Goal: Task Accomplishment & Management: Complete application form

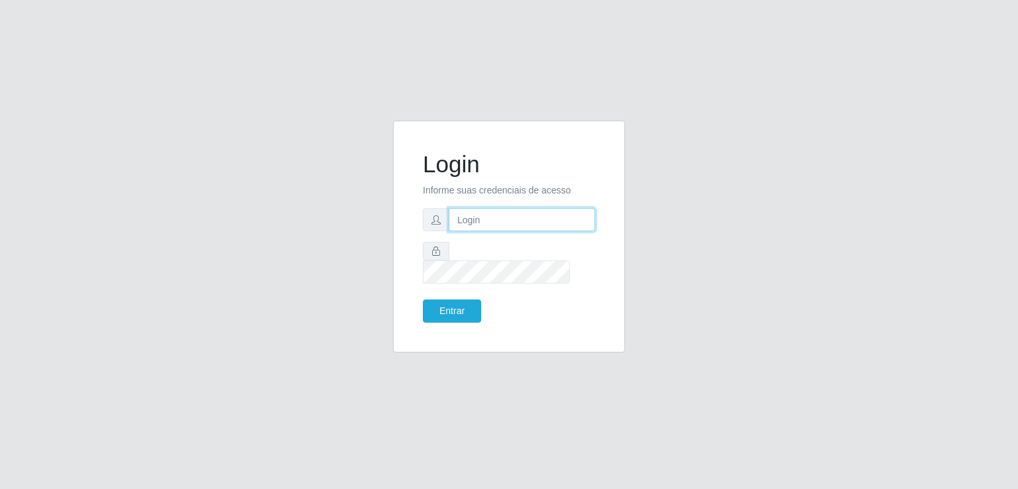
click at [468, 231] on input "text" at bounding box center [522, 219] width 147 height 23
type input "inaciaraquelsa@gmail.com"
click at [459, 300] on button "Entrar" at bounding box center [452, 311] width 58 height 23
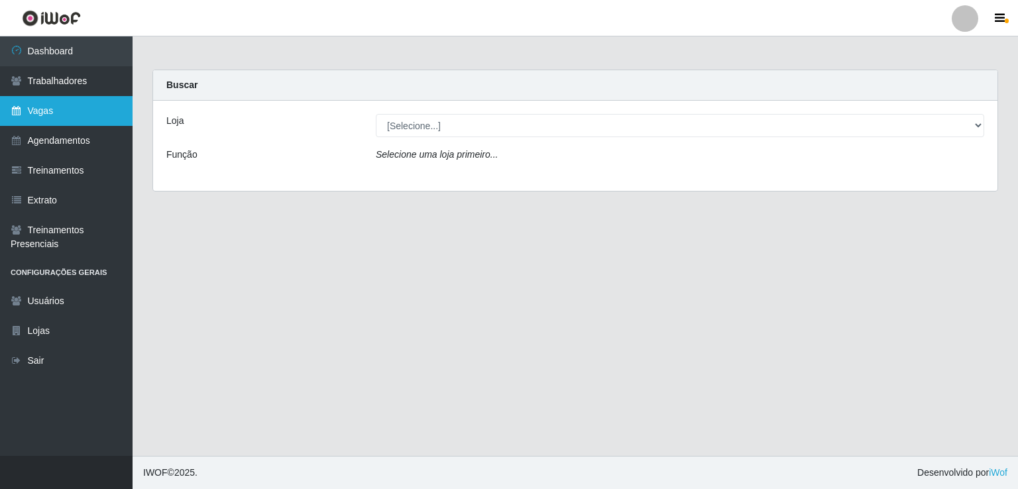
click at [70, 120] on link "Vagas" at bounding box center [66, 111] width 133 height 30
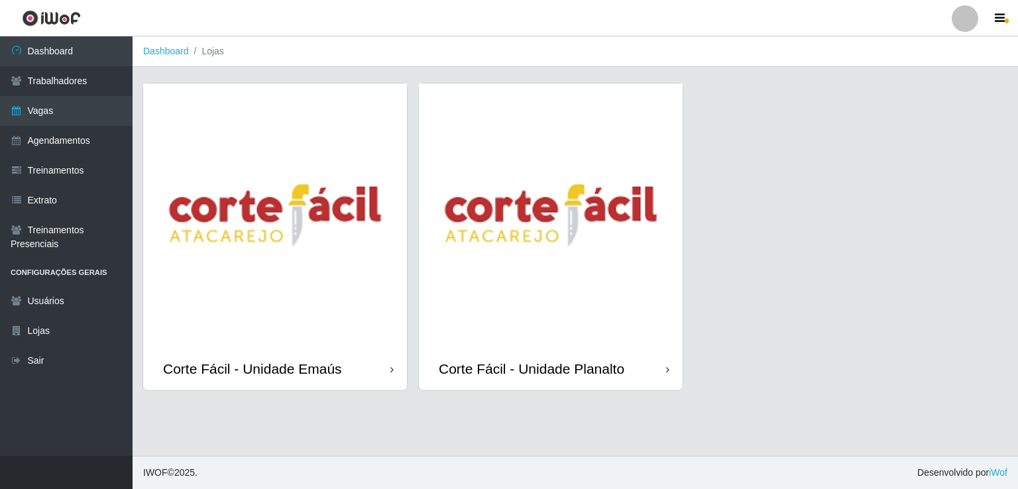
click at [280, 288] on img at bounding box center [275, 216] width 264 height 264
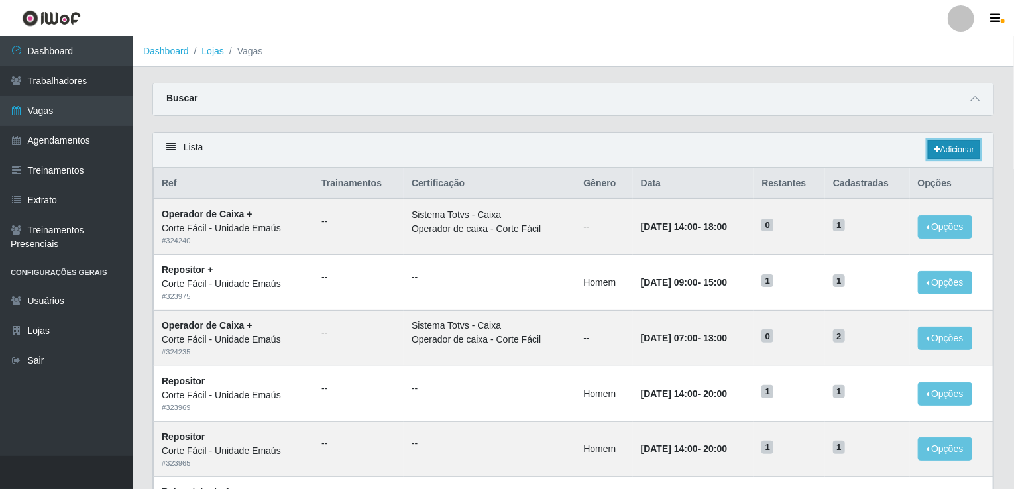
click at [955, 147] on link "Adicionar" at bounding box center [954, 150] width 52 height 19
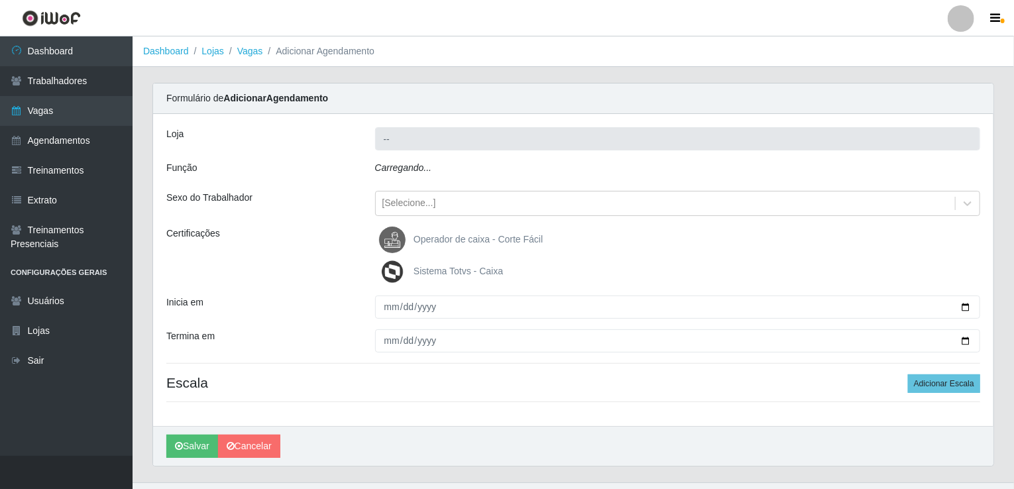
type input "Corte Fácil - Unidade Emaús"
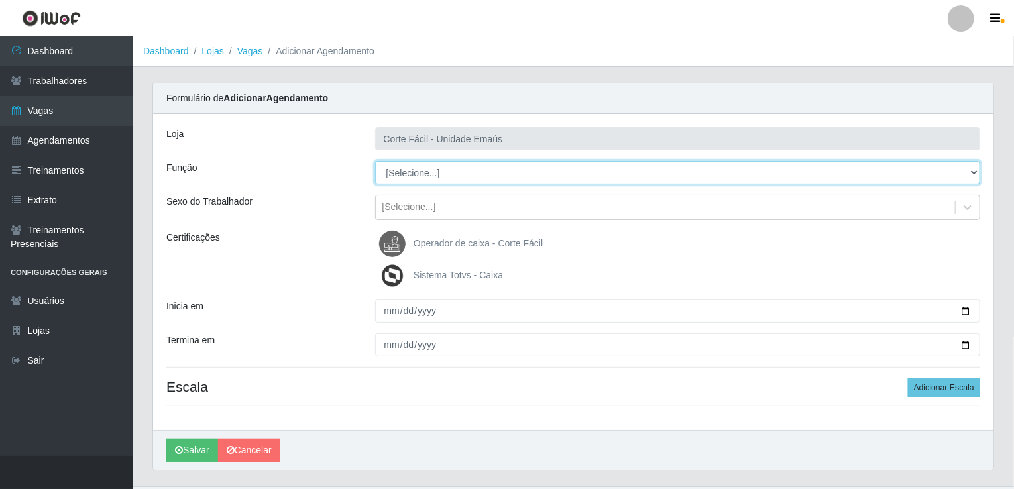
click at [430, 169] on select "[Selecione...] ASG ASG + ASG ++ Auxiliar de Cozinha Auxiliar de Cozinha + Auxil…" at bounding box center [678, 172] width 606 height 23
select select "123"
click at [375, 161] on select "[Selecione...] ASG ASG + ASG ++ Auxiliar de Cozinha Auxiliar de Cozinha + Auxil…" at bounding box center [678, 172] width 606 height 23
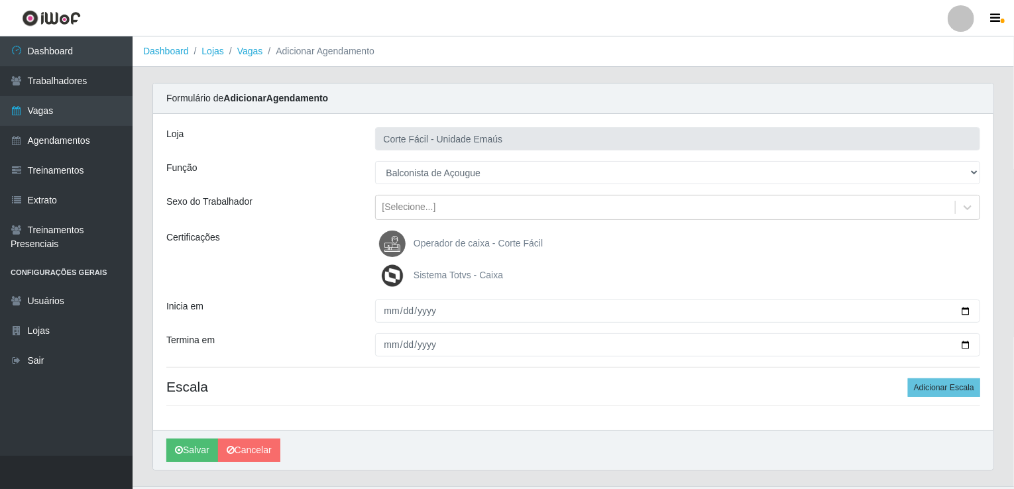
click at [277, 266] on div "Certificações" at bounding box center [260, 260] width 209 height 58
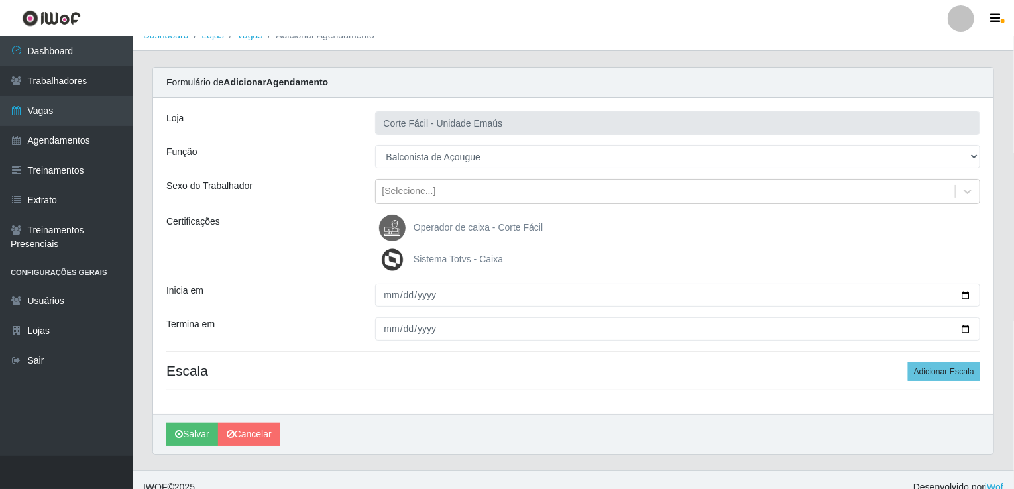
scroll to position [29, 0]
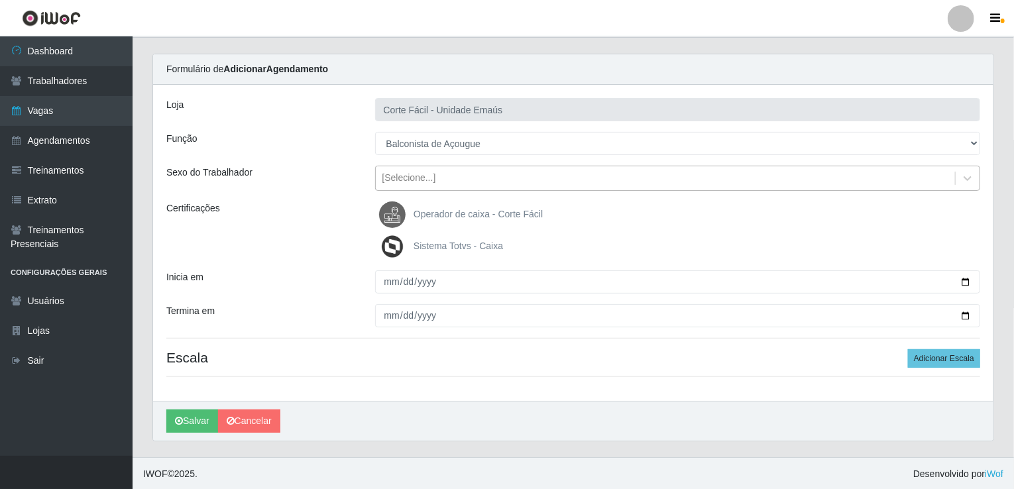
click at [403, 189] on div "[Selecione...]" at bounding box center [678, 178] width 606 height 25
click at [308, 217] on div "Certificações" at bounding box center [260, 231] width 209 height 58
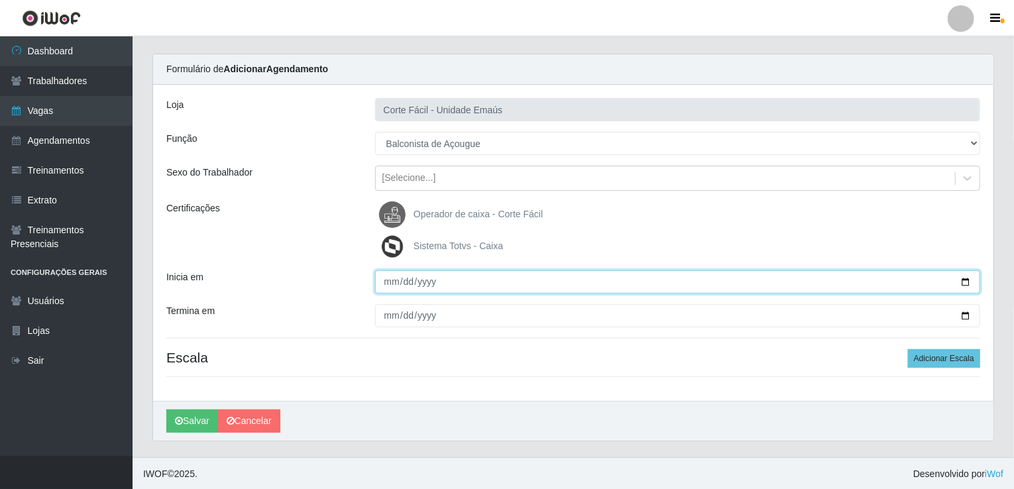
click at [396, 285] on input "Inicia em" at bounding box center [678, 281] width 606 height 23
type input "[DATE]"
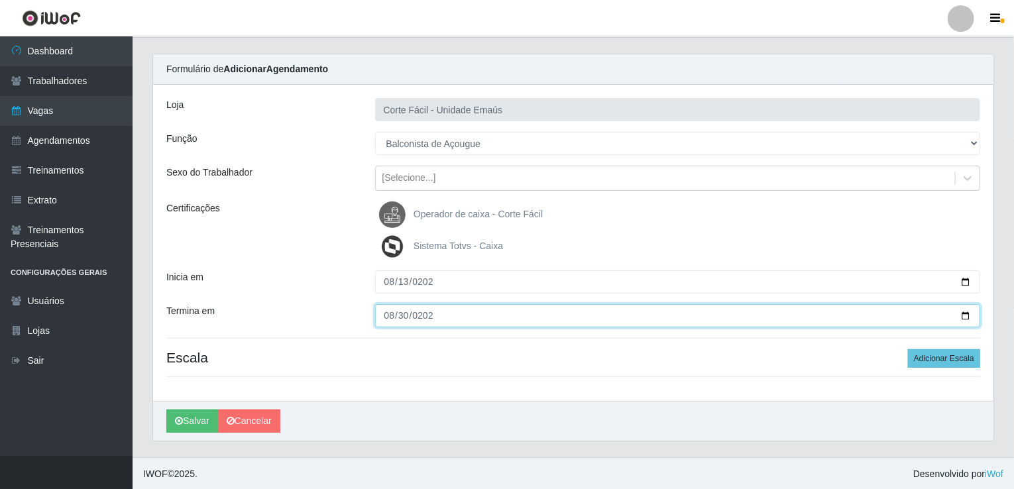
type input "[DATE]"
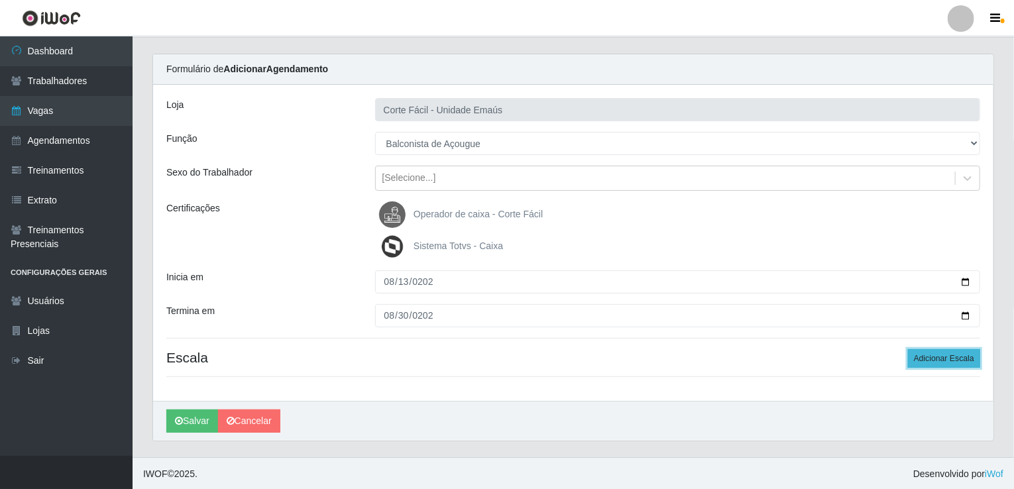
click at [921, 359] on button "Adicionar Escala" at bounding box center [944, 358] width 72 height 19
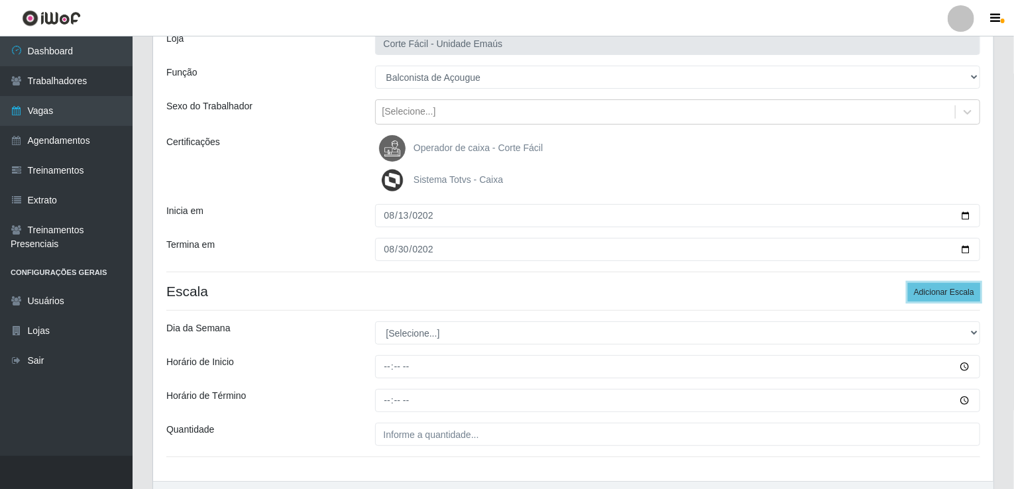
scroll to position [176, 0]
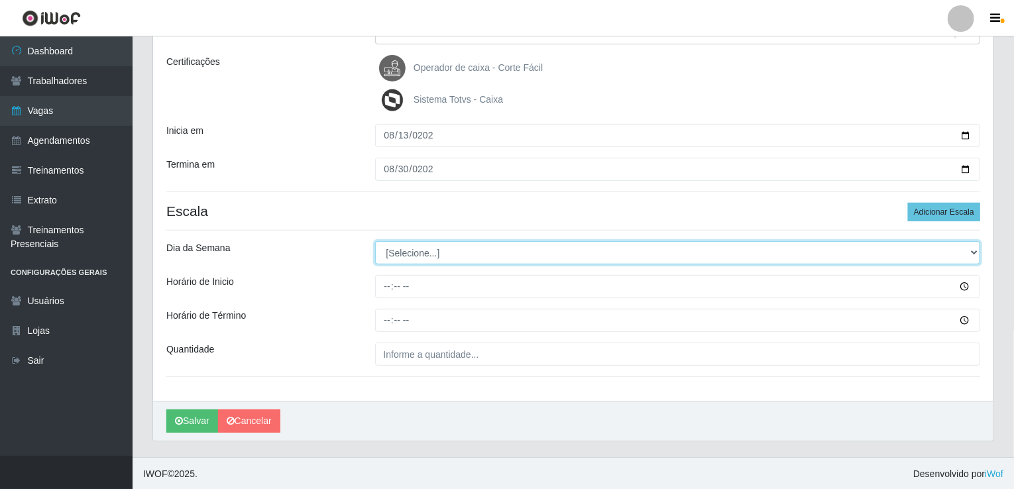
click at [475, 250] on select "[Selecione...] Segunda Terça Quarta Quinta Sexta Sábado Domingo" at bounding box center [678, 252] width 606 height 23
select select "3"
click at [375, 241] on select "[Selecione...] Segunda Terça Quarta Quinta Sexta Sábado Domingo" at bounding box center [678, 252] width 606 height 23
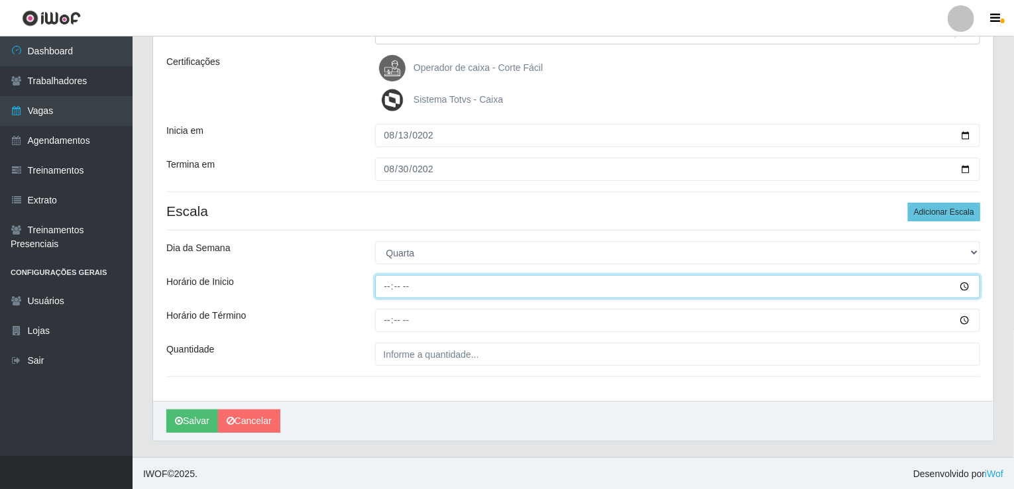
click at [382, 294] on input "Horário de Inicio" at bounding box center [678, 286] width 606 height 23
type input "14:00"
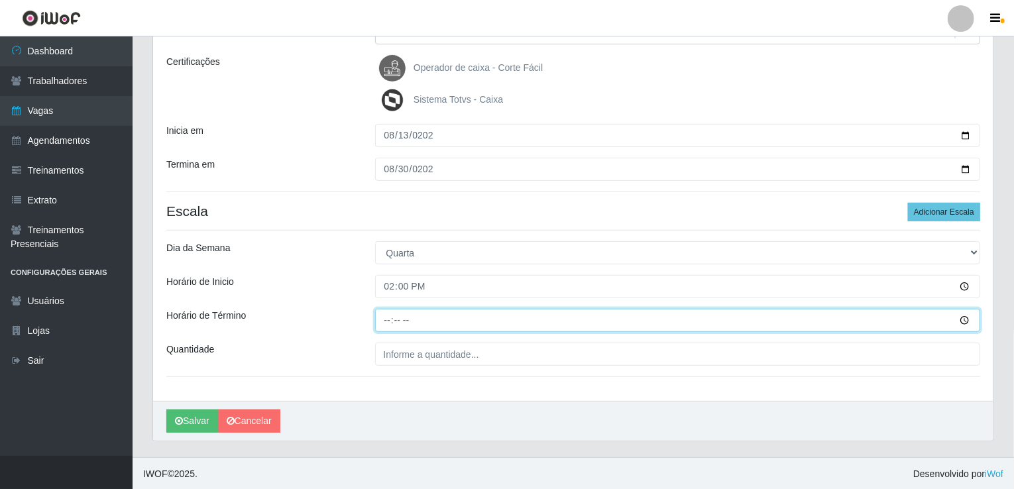
type input "20:00"
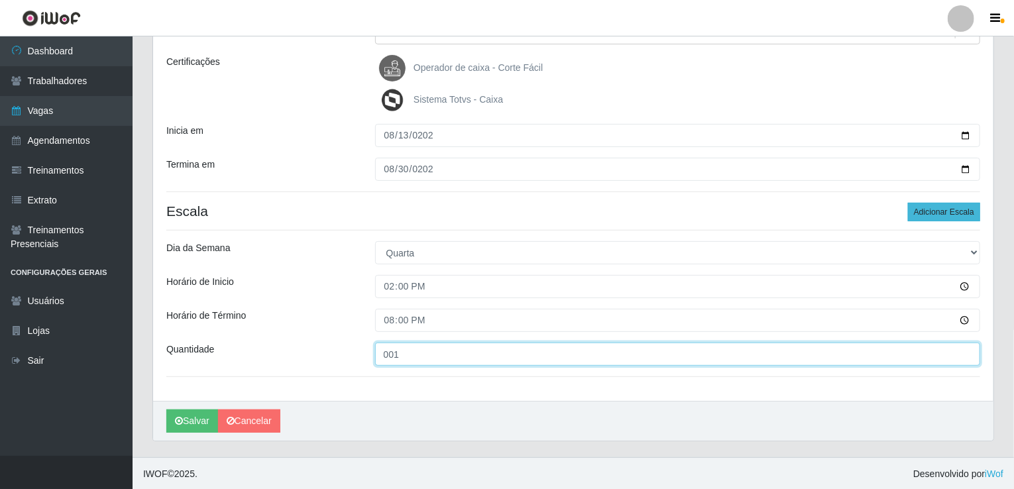
type input "001"
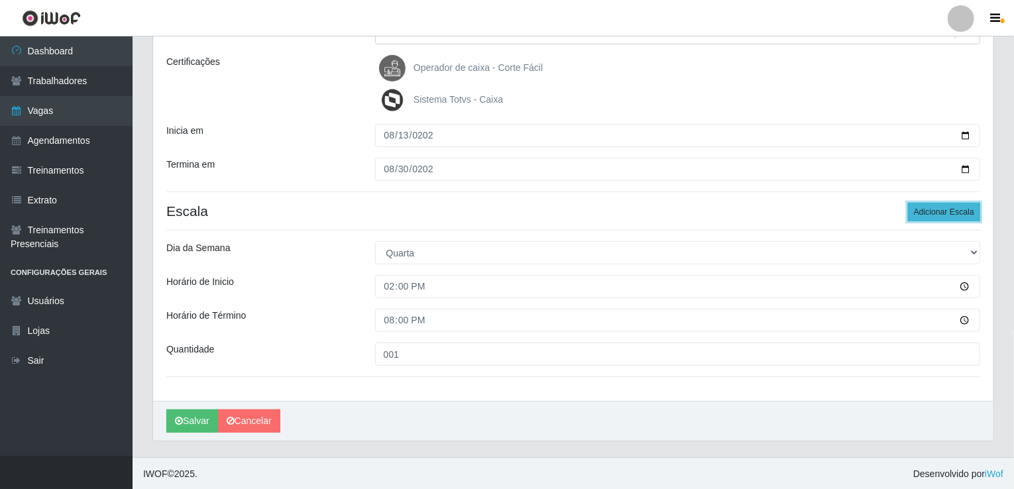
click at [931, 219] on button "Adicionar Escala" at bounding box center [944, 212] width 72 height 19
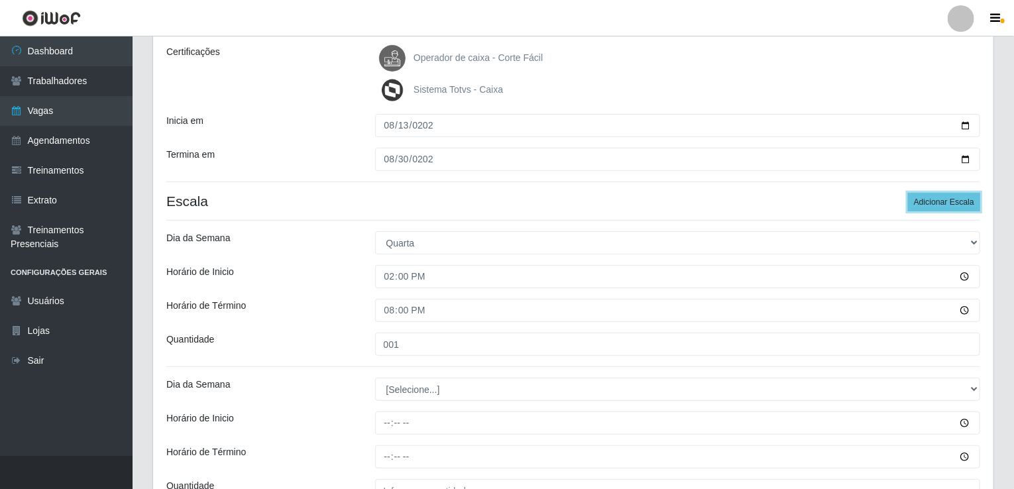
scroll to position [322, 0]
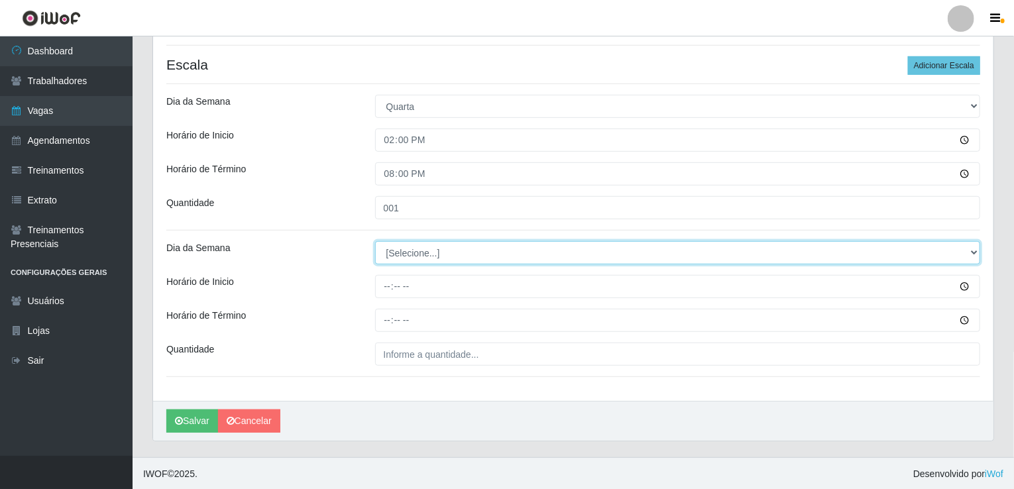
click at [394, 252] on select "[Selecione...] Segunda Terça Quarta Quinta Sexta Sábado Domingo" at bounding box center [678, 252] width 606 height 23
click at [411, 261] on select "[Selecione...] Segunda Terça Quarta Quinta Sexta Sábado Domingo" at bounding box center [678, 252] width 606 height 23
select select "4"
click at [375, 241] on select "[Selecione...] Segunda Terça Quarta Quinta Sexta Sábado Domingo" at bounding box center [678, 252] width 606 height 23
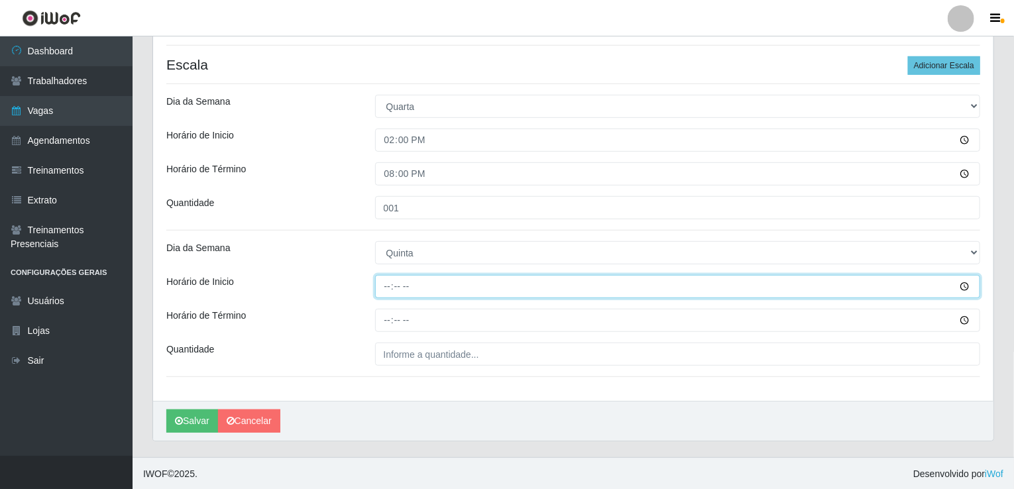
click at [383, 292] on input "Horário de Inicio" at bounding box center [678, 286] width 606 height 23
type input "14:00"
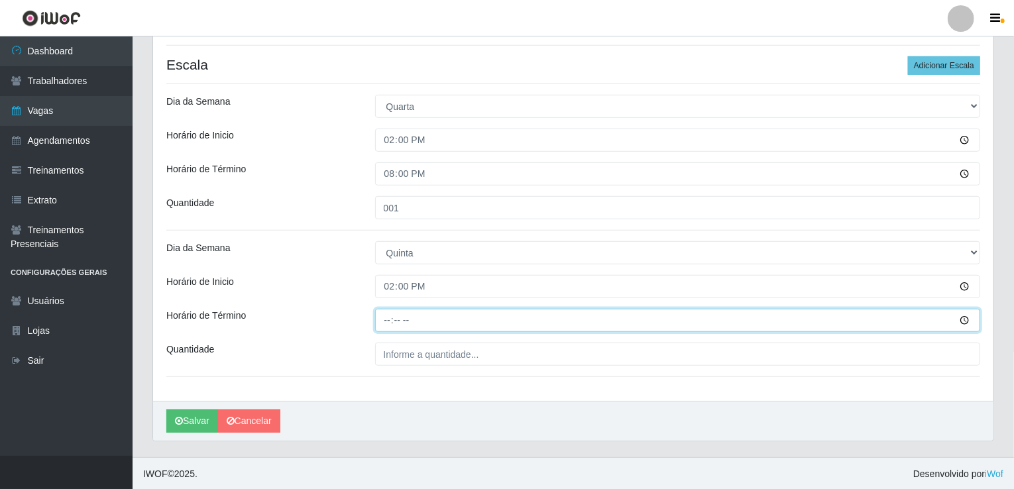
click at [376, 318] on input "Horário de Término" at bounding box center [678, 320] width 606 height 23
type input "20:00"
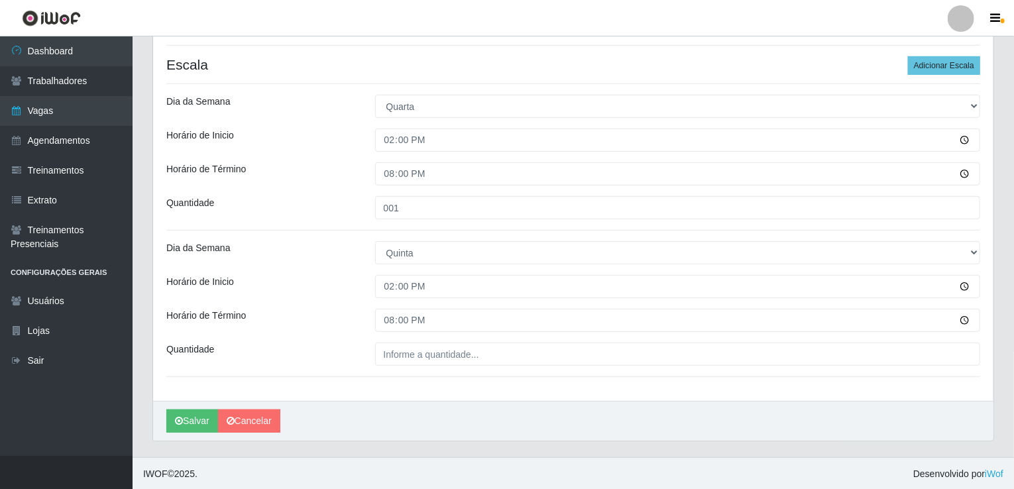
click at [404, 367] on div "Loja Corte Fácil - Unidade Emaús Função [Selecione...] ASG ASG + ASG ++ Auxilia…" at bounding box center [573, 96] width 841 height 609
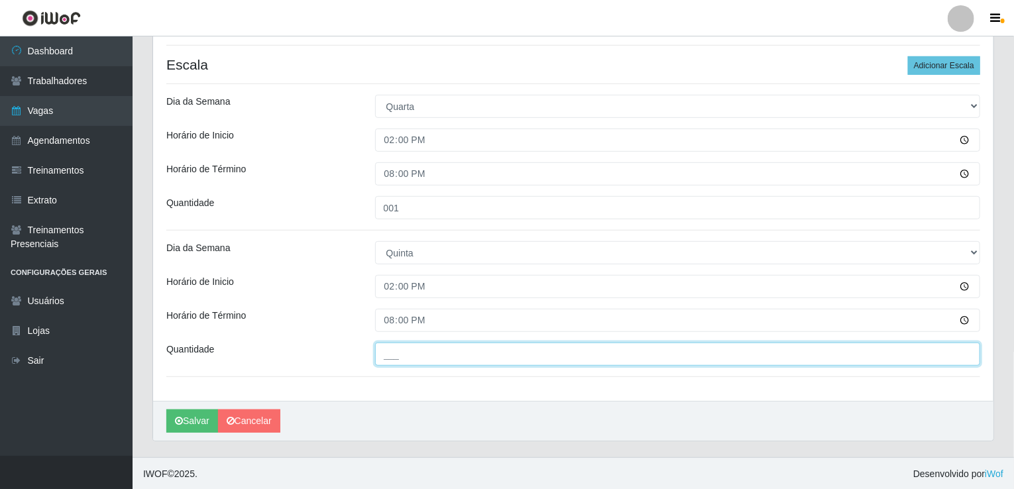
click at [404, 363] on input "___" at bounding box center [678, 354] width 606 height 23
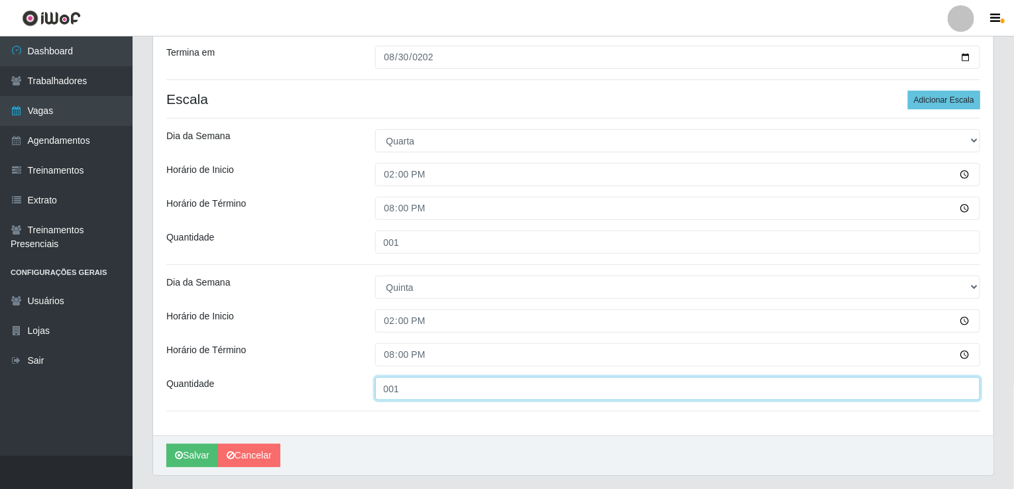
scroll to position [256, 0]
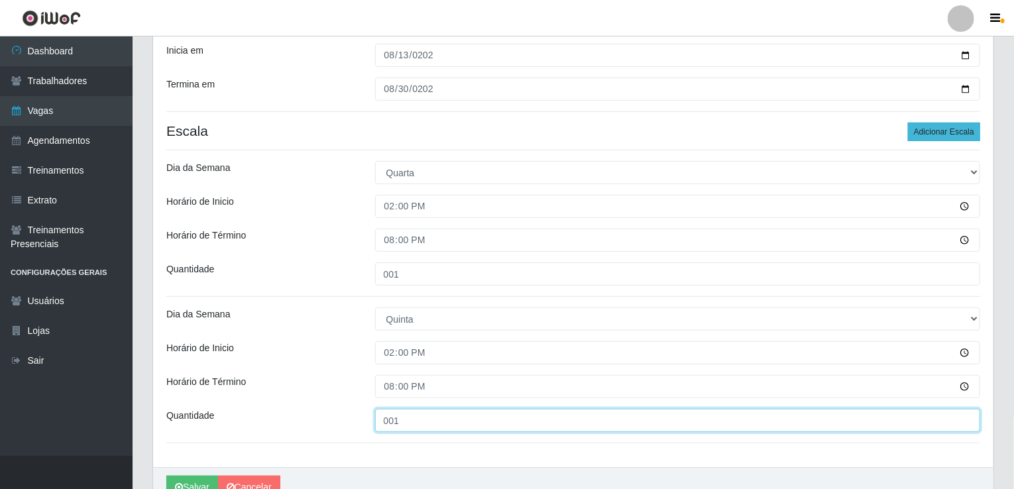
type input "001"
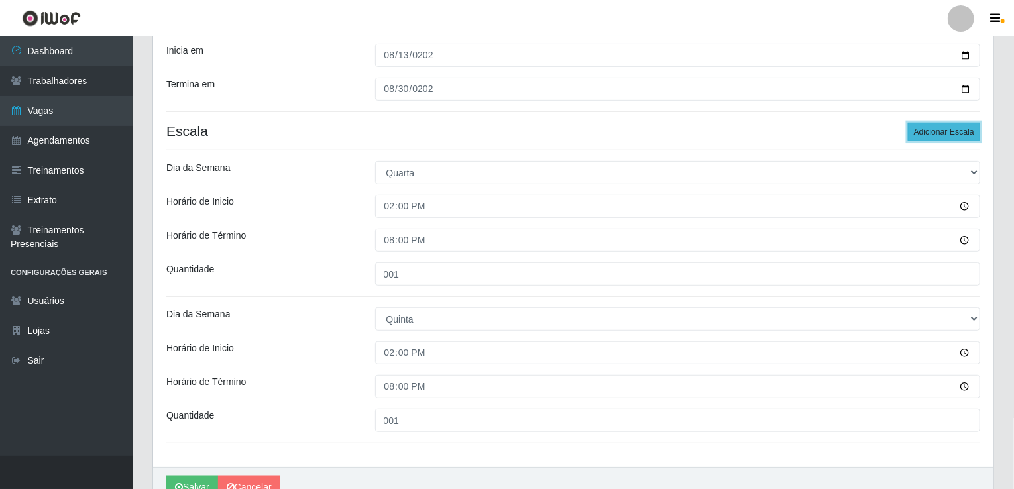
click at [927, 135] on button "Adicionar Escala" at bounding box center [944, 132] width 72 height 19
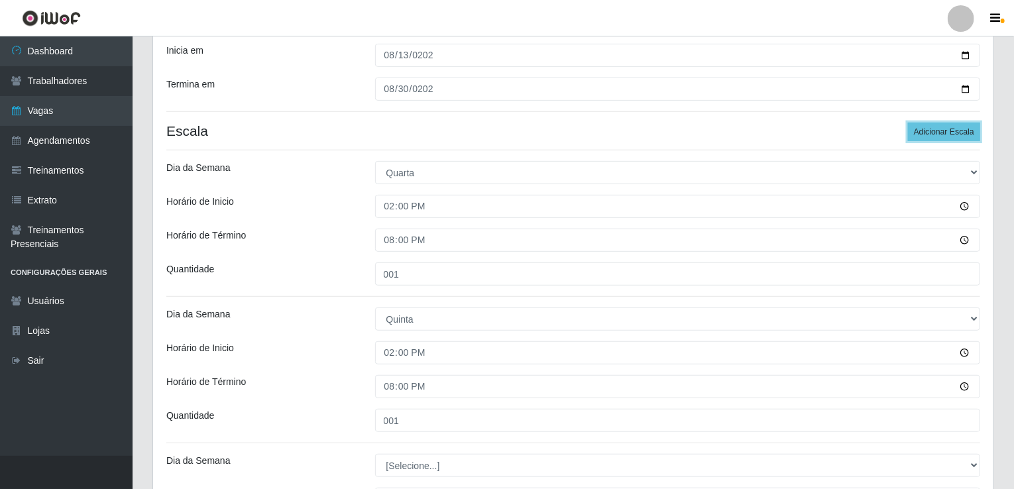
scroll to position [469, 0]
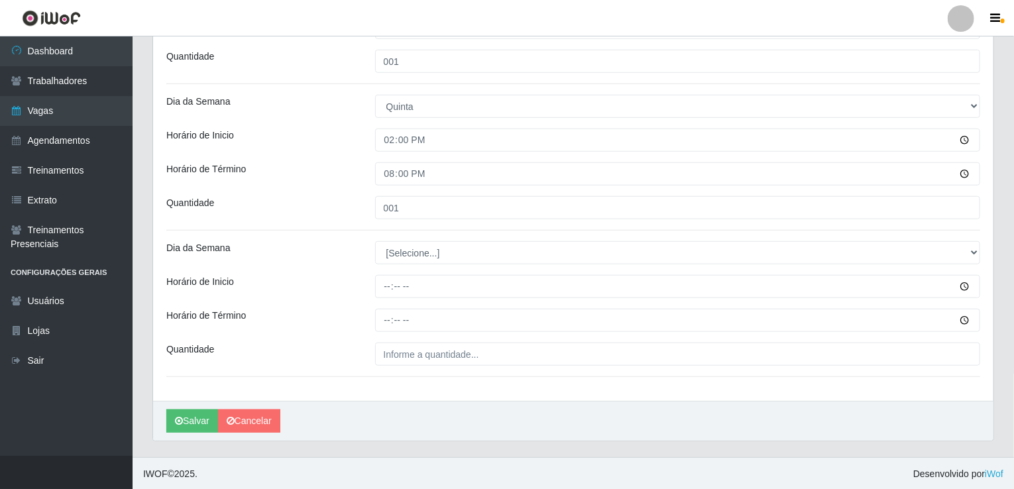
click at [459, 270] on div "Loja Corte Fácil - Unidade Emaús Função [Selecione...] ASG ASG + ASG ++ Auxilia…" at bounding box center [573, 23] width 841 height 756
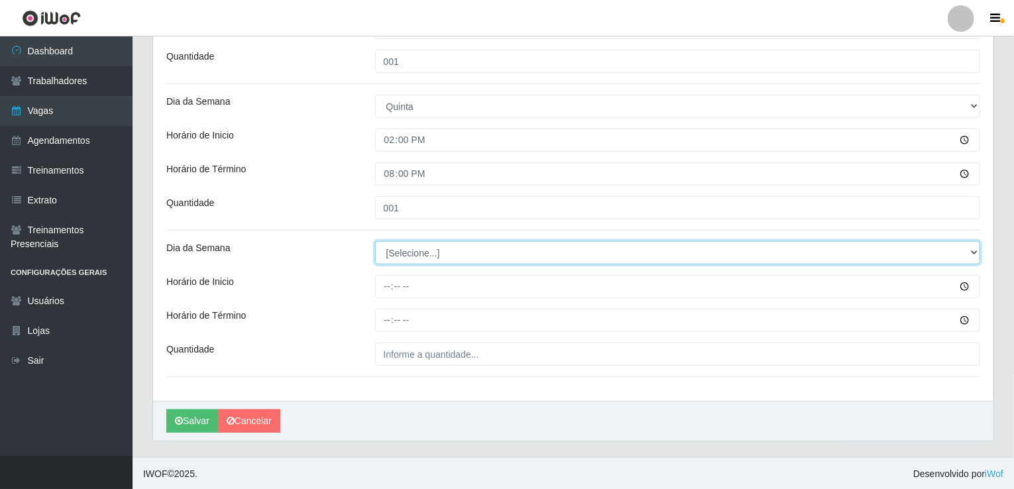
click at [461, 259] on select "[Selecione...] Segunda Terça Quarta Quinta Sexta Sábado Domingo" at bounding box center [678, 252] width 606 height 23
select select "5"
click at [375, 241] on select "[Selecione...] Segunda Terça Quarta Quinta Sexta Sábado Domingo" at bounding box center [678, 252] width 606 height 23
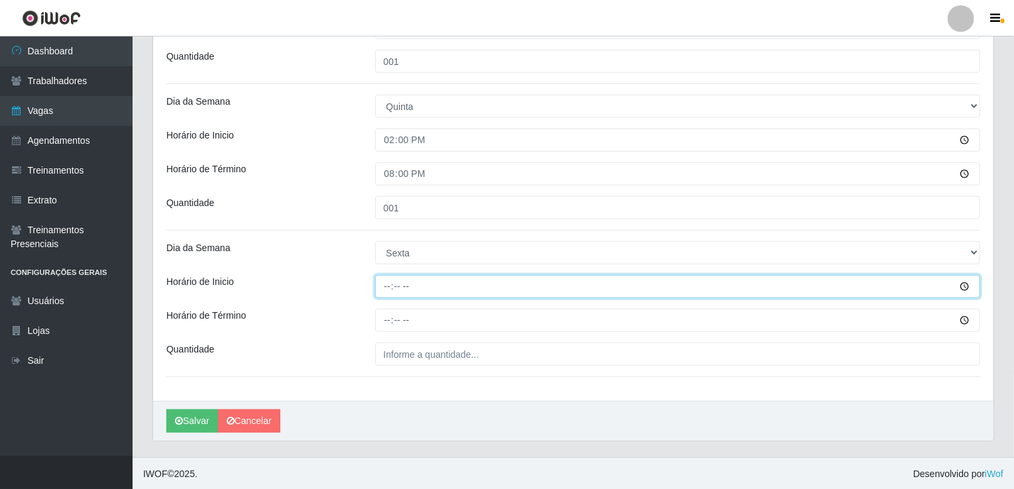
click at [381, 287] on input "Horário de Inicio" at bounding box center [678, 286] width 606 height 23
type input "14:00"
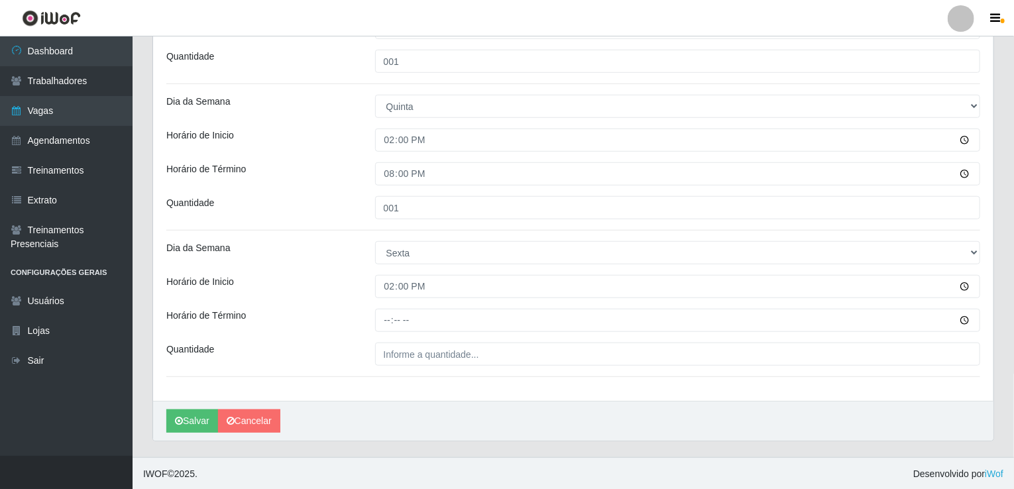
click at [374, 319] on div at bounding box center [678, 320] width 626 height 23
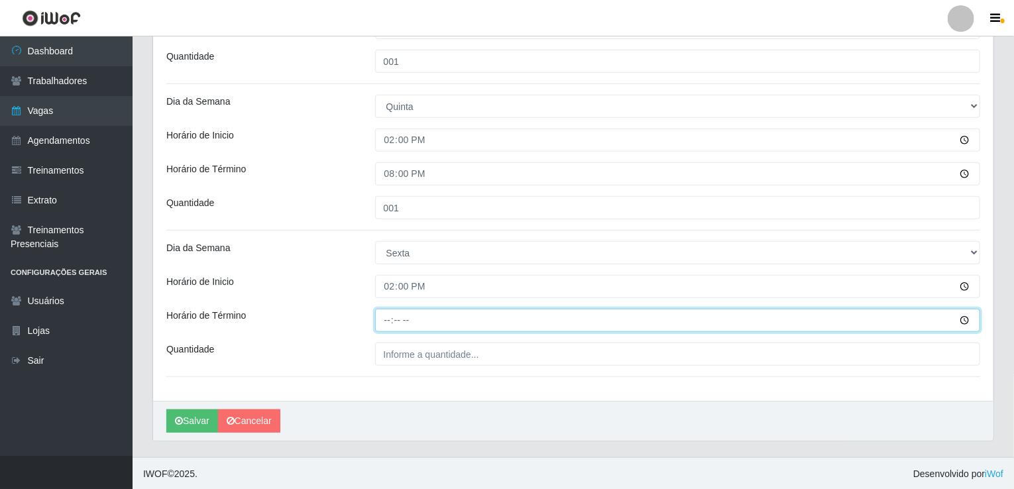
click at [379, 319] on input "Horário de Término" at bounding box center [678, 320] width 606 height 23
click at [381, 320] on input "Horário de Término" at bounding box center [678, 320] width 606 height 23
type input "20:00"
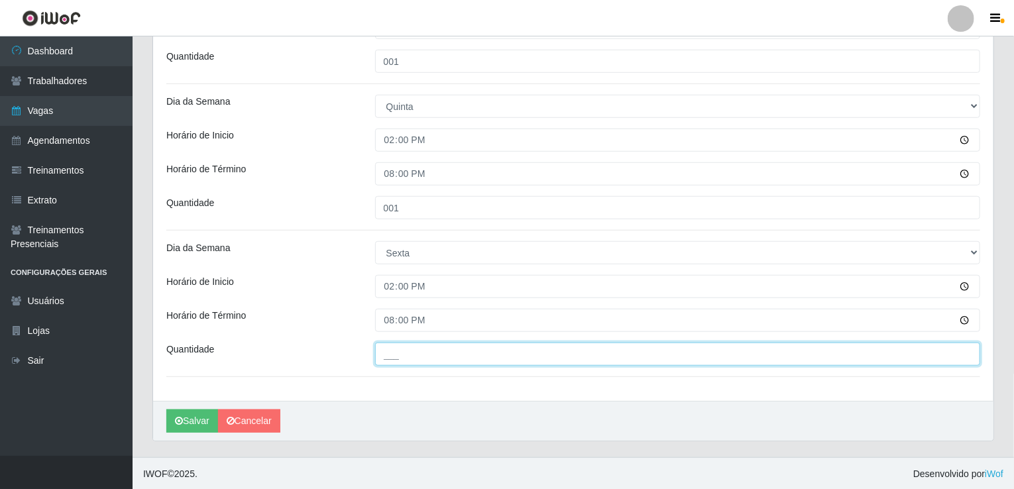
click at [412, 347] on input "___" at bounding box center [678, 354] width 606 height 23
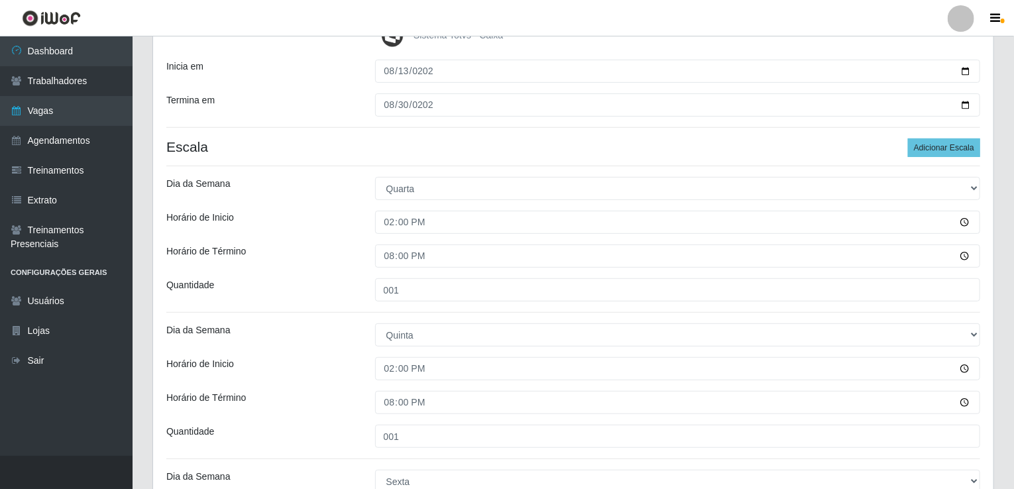
scroll to position [204, 0]
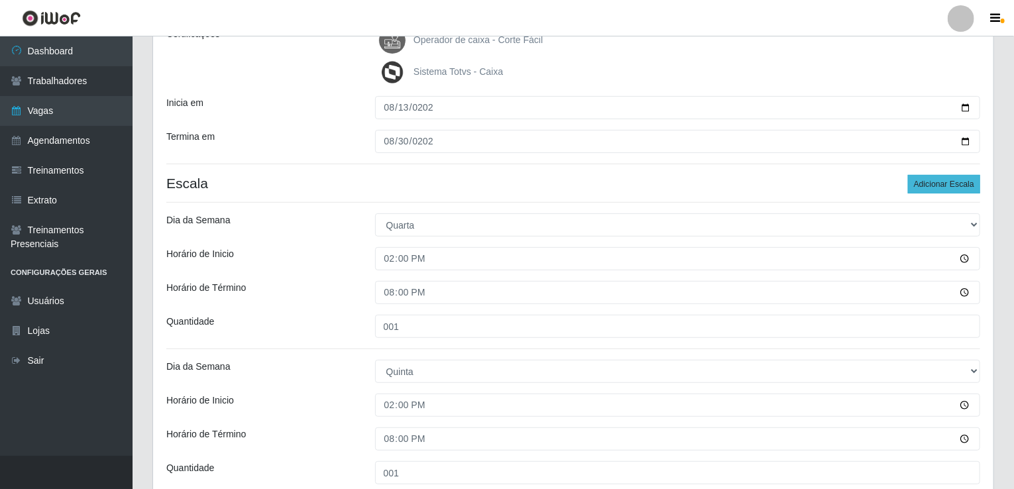
type input "001"
click at [949, 190] on button "Adicionar Escala" at bounding box center [944, 184] width 72 height 19
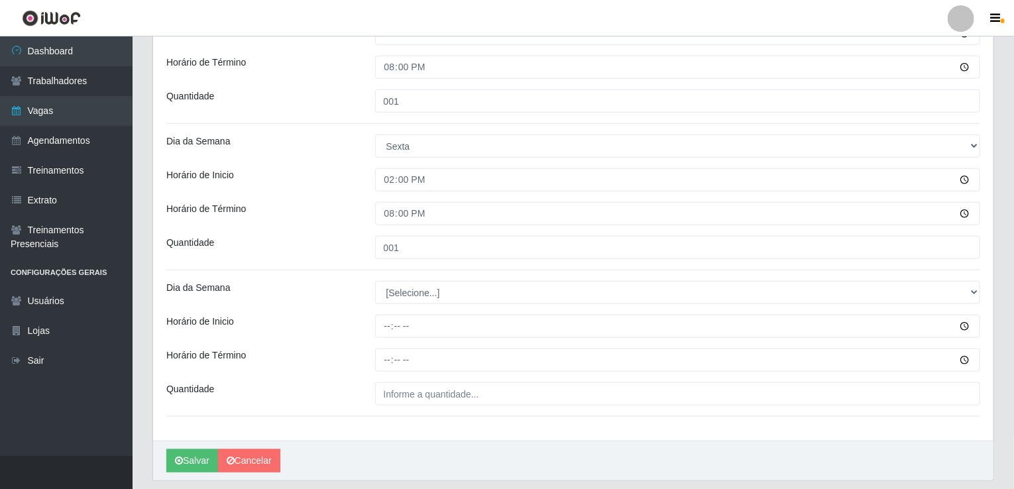
scroll to position [615, 0]
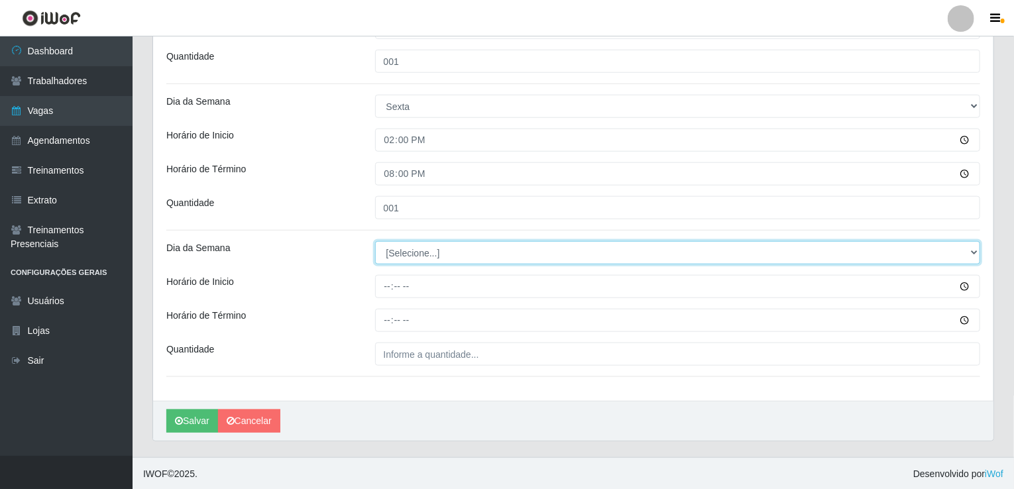
click at [432, 253] on select "[Selecione...] Segunda Terça Quarta Quinta Sexta Sábado Domingo" at bounding box center [678, 252] width 606 height 23
select select "6"
click at [375, 241] on select "[Selecione...] Segunda Terça Quarta Quinta Sexta Sábado Domingo" at bounding box center [678, 252] width 606 height 23
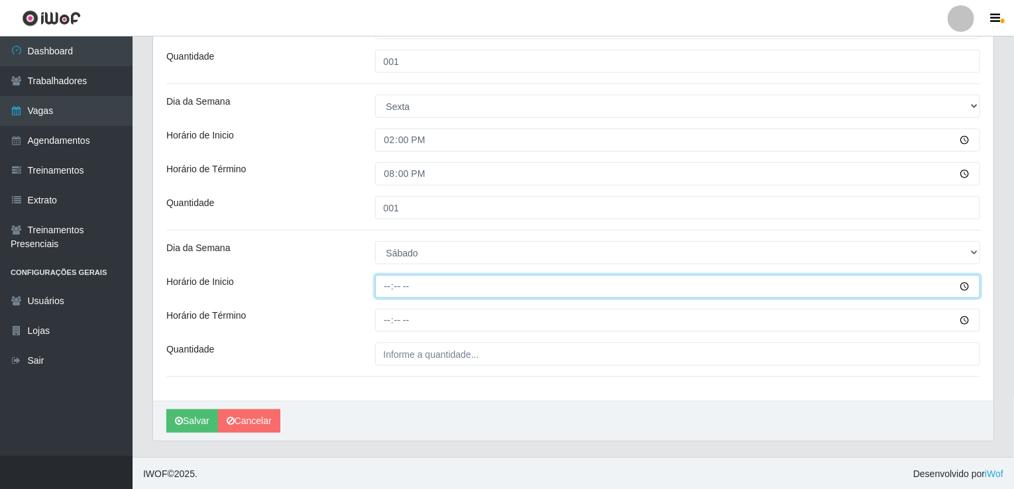
click at [388, 287] on input "Horário de Inicio" at bounding box center [678, 286] width 606 height 23
type input "14:00"
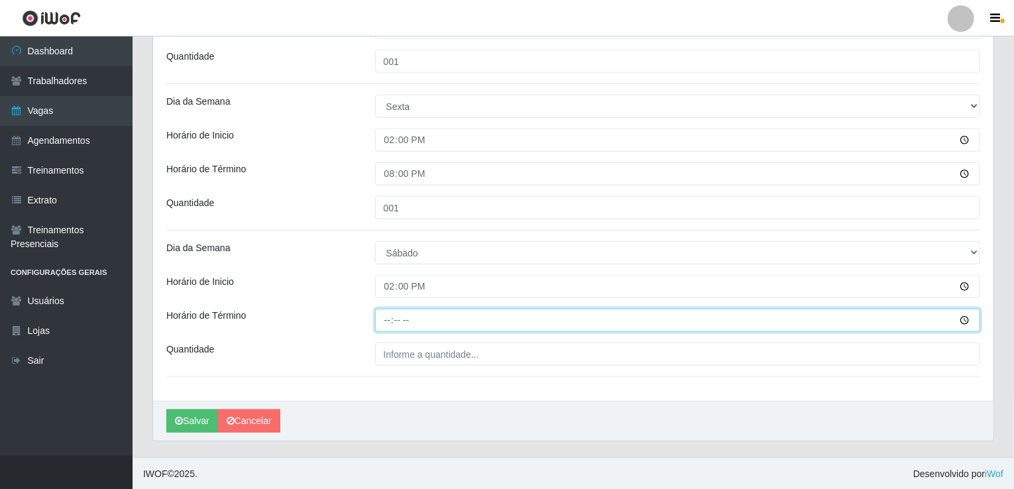
click at [377, 315] on input "Horário de Término" at bounding box center [678, 320] width 606 height 23
type input "20:00"
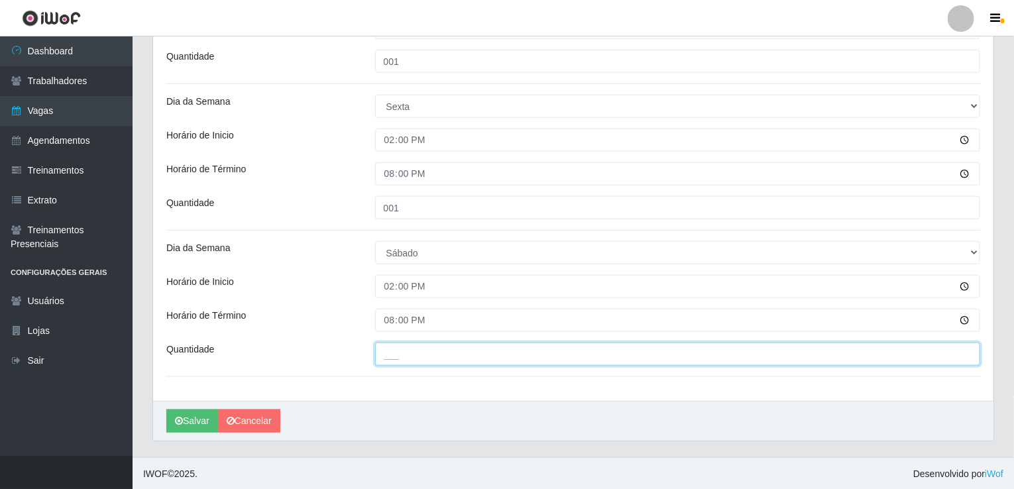
click at [406, 357] on input "___" at bounding box center [678, 354] width 606 height 23
type input "001"
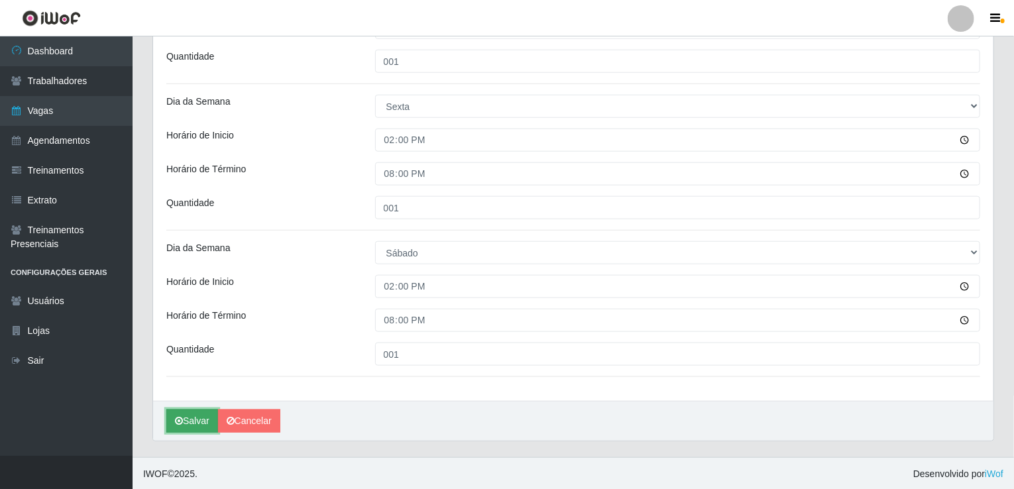
click at [184, 416] on button "Salvar" at bounding box center [192, 421] width 52 height 23
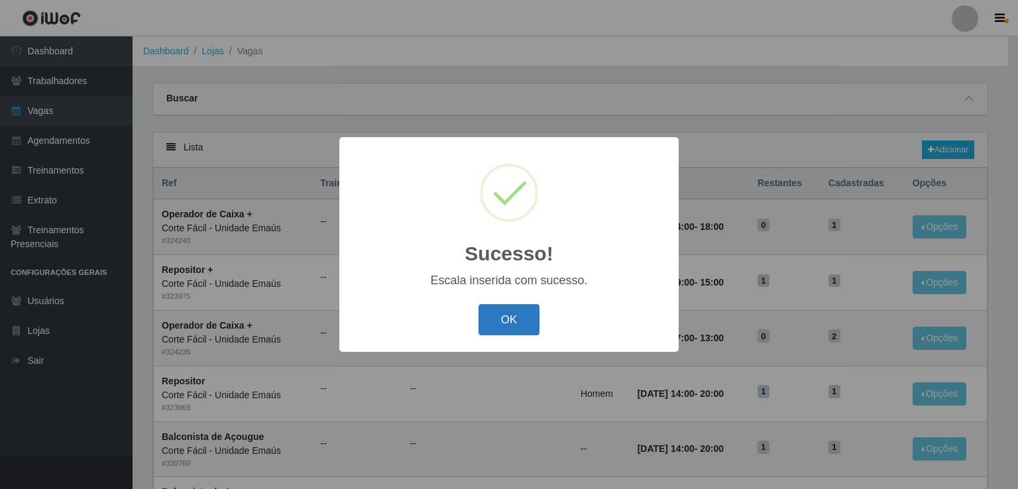
click at [508, 324] on button "OK" at bounding box center [510, 319] width 62 height 31
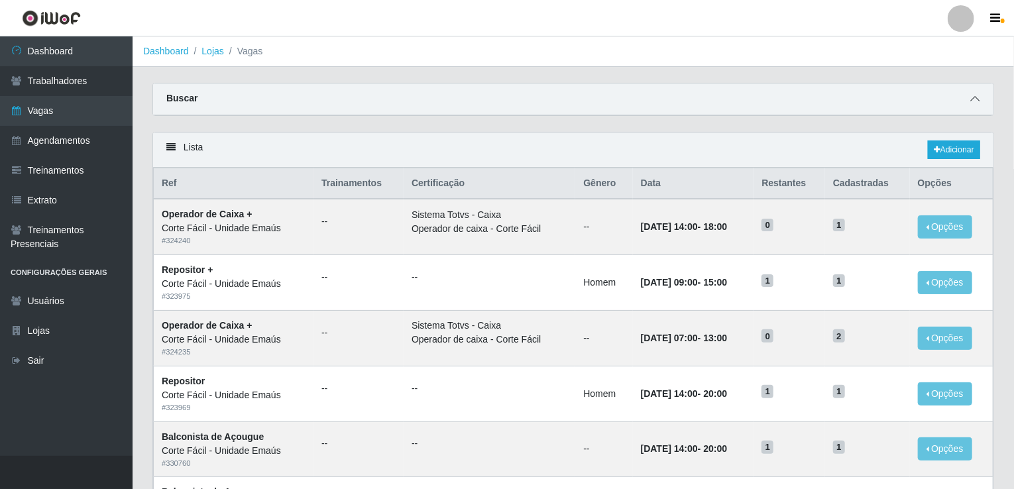
click at [981, 96] on span at bounding box center [975, 98] width 16 height 15
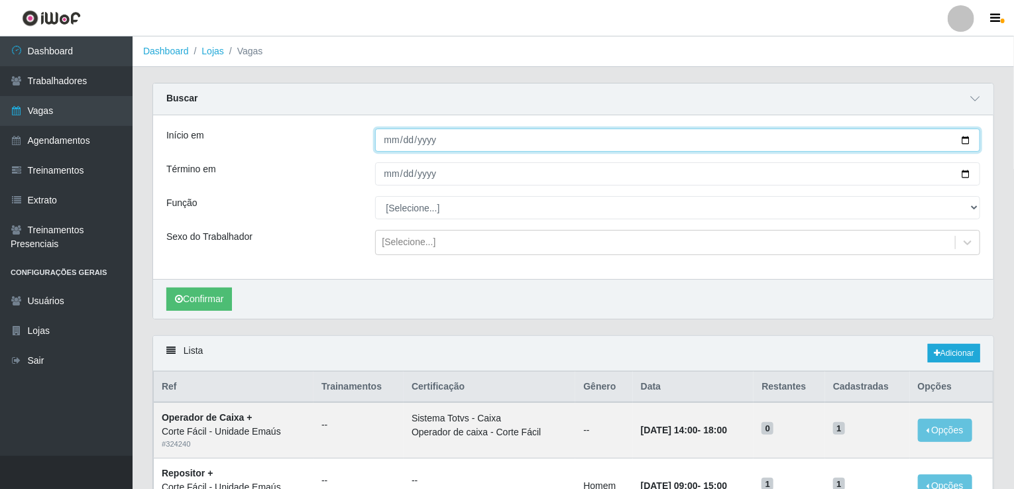
click at [387, 144] on input "Início em" at bounding box center [678, 140] width 606 height 23
type input "[DATE]"
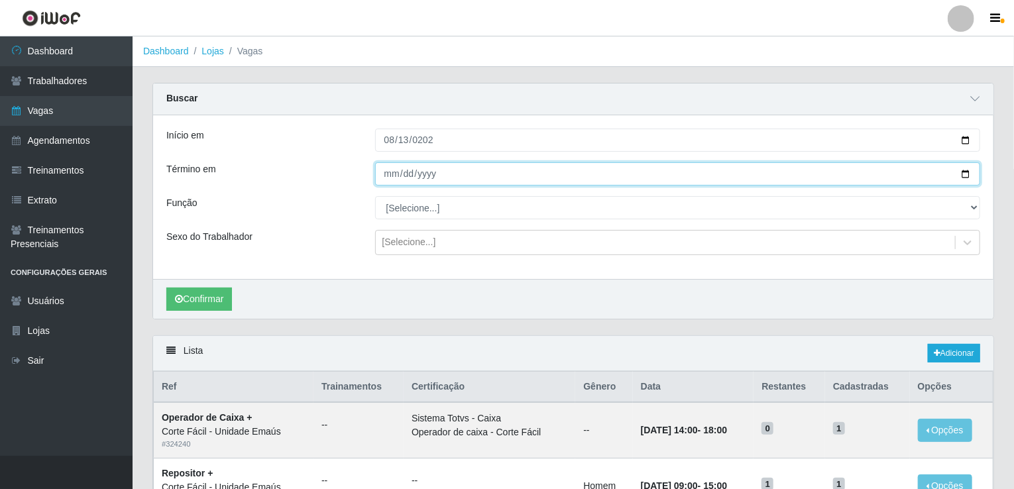
click at [393, 179] on input "Término em" at bounding box center [678, 173] width 606 height 23
type input "[DATE]"
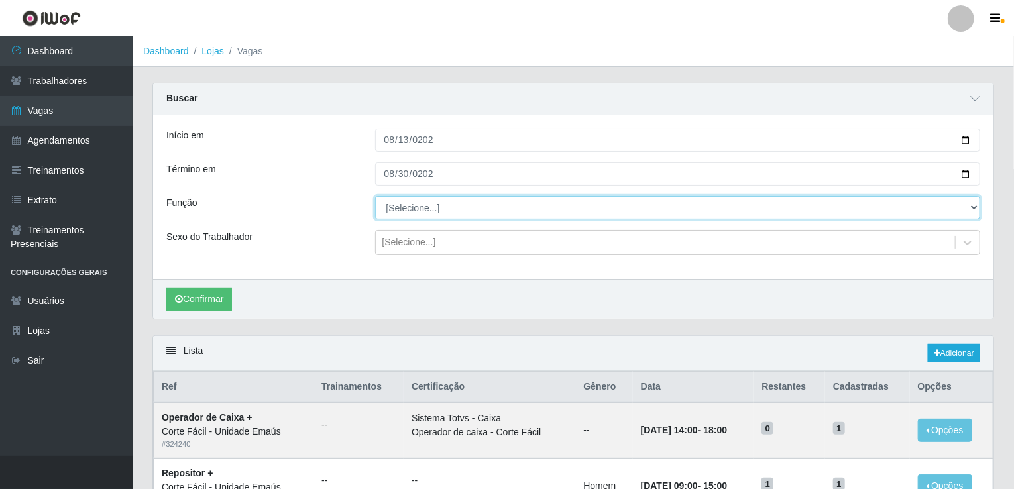
click at [414, 207] on select "[Selecione...] ASG ASG + ASG ++ Auxiliar de Cozinha Auxiliar de Cozinha + Auxil…" at bounding box center [678, 207] width 606 height 23
select select "123"
click at [375, 196] on select "[Selecione...] ASG ASG + ASG ++ Auxiliar de Cozinha Auxiliar de Cozinha + Auxil…" at bounding box center [678, 207] width 606 height 23
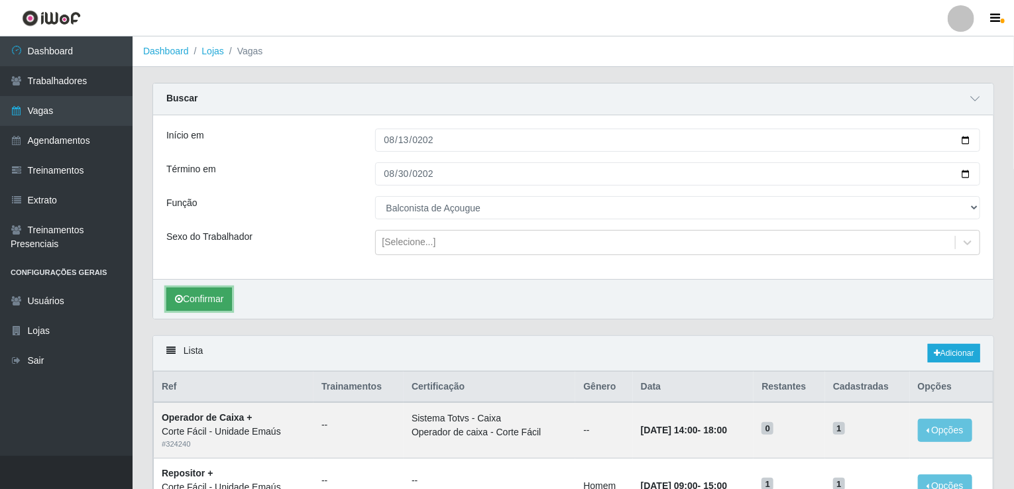
click at [204, 296] on button "Confirmar" at bounding box center [199, 299] width 66 height 23
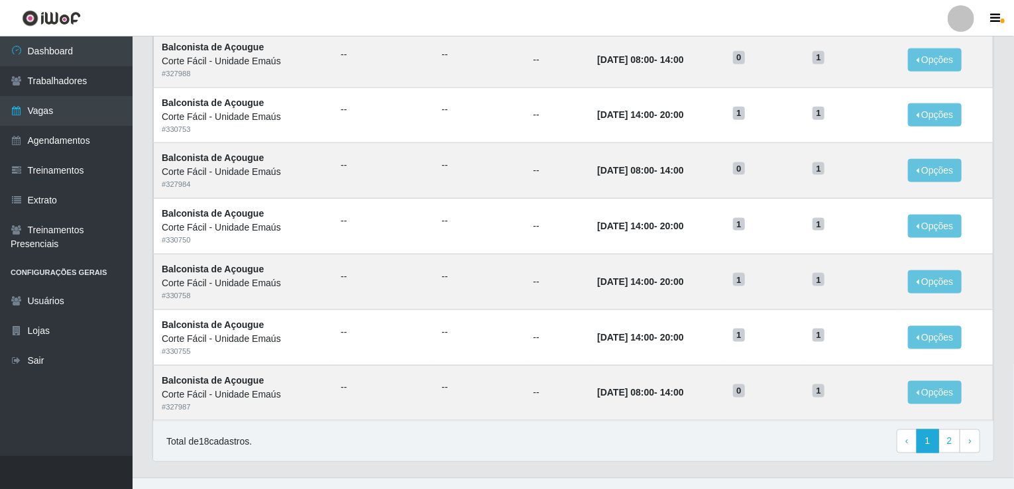
scroll to position [833, 0]
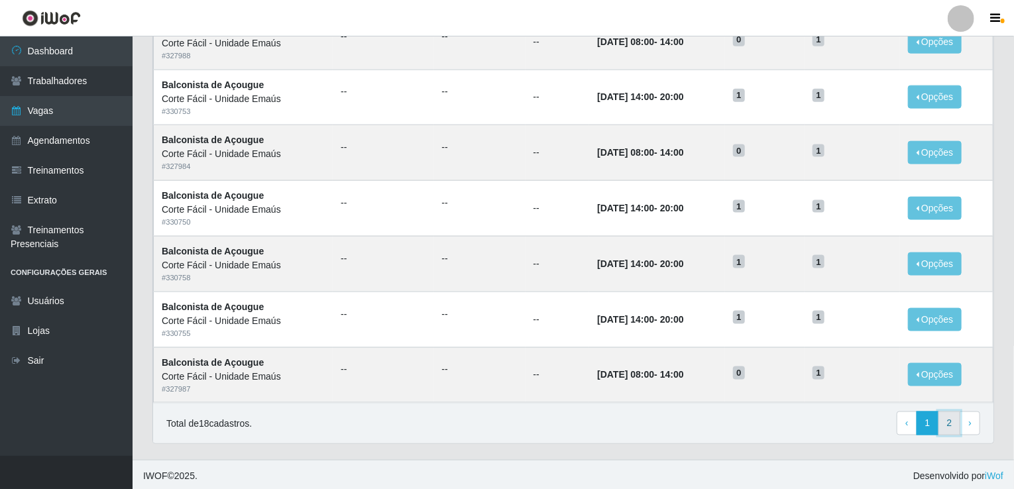
click at [950, 427] on link "2" at bounding box center [950, 424] width 23 height 24
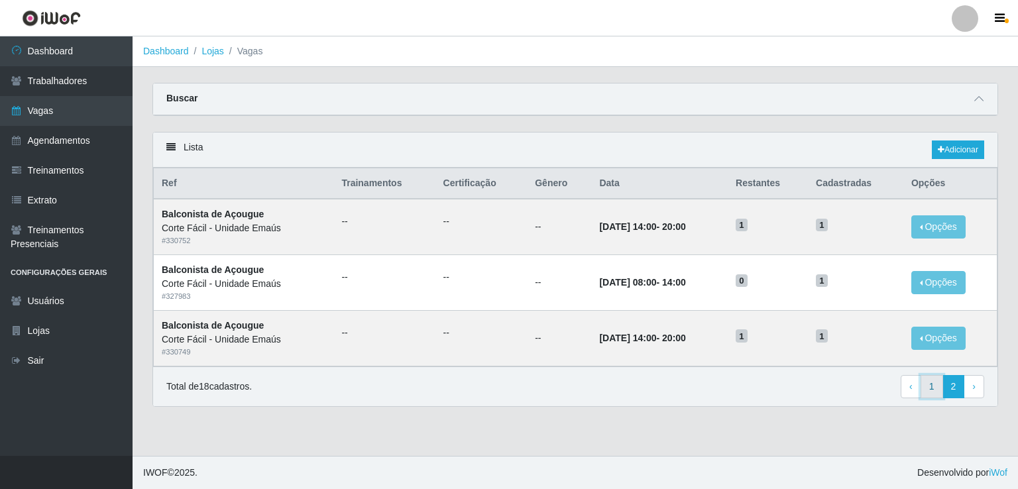
click at [936, 386] on link "1" at bounding box center [932, 387] width 23 height 24
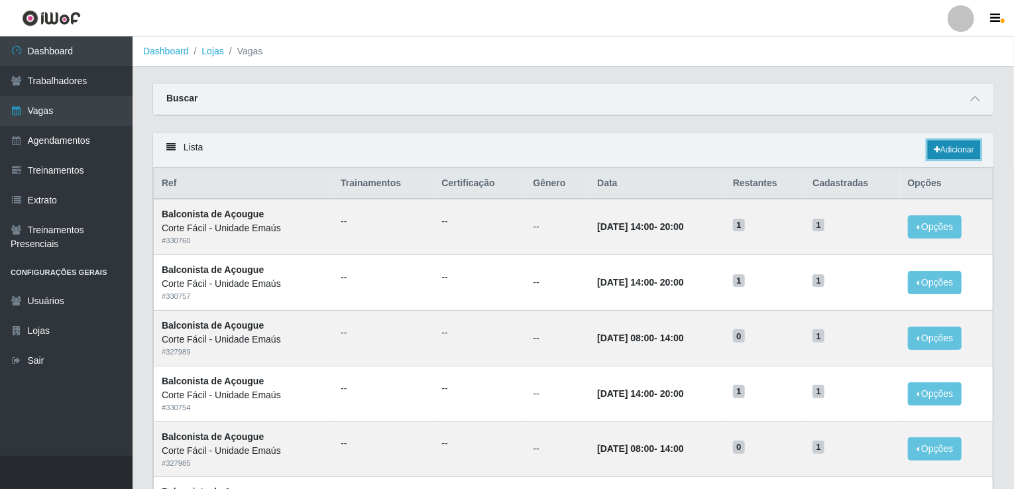
click at [958, 150] on link "Adicionar" at bounding box center [954, 150] width 52 height 19
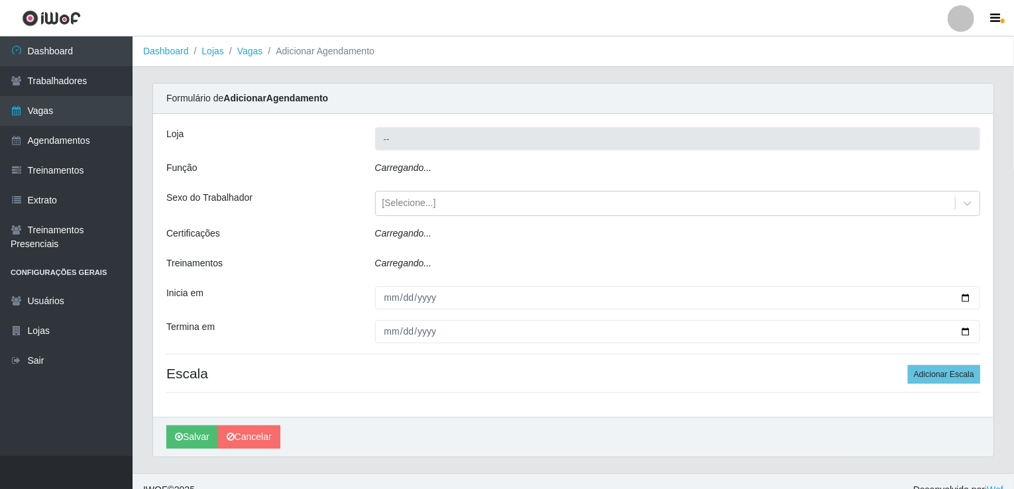
type input "Corte Fácil - Unidade Emaús"
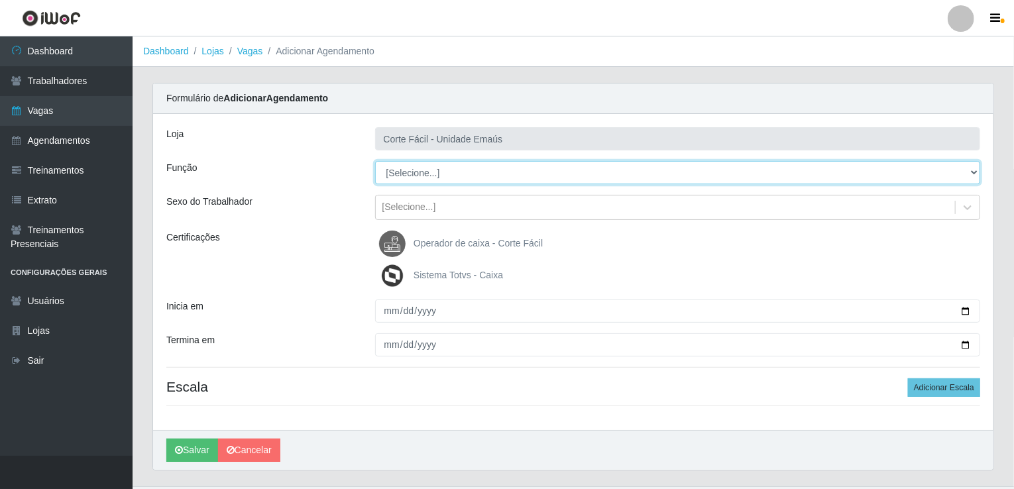
click at [422, 166] on select "[Selecione...] ASG ASG + ASG ++ Auxiliar de Cozinha Auxiliar de Cozinha + Auxil…" at bounding box center [678, 172] width 606 height 23
select select "124"
click at [375, 161] on select "[Selecione...] ASG ASG + ASG ++ Auxiliar de Cozinha Auxiliar de Cozinha + Auxil…" at bounding box center [678, 172] width 606 height 23
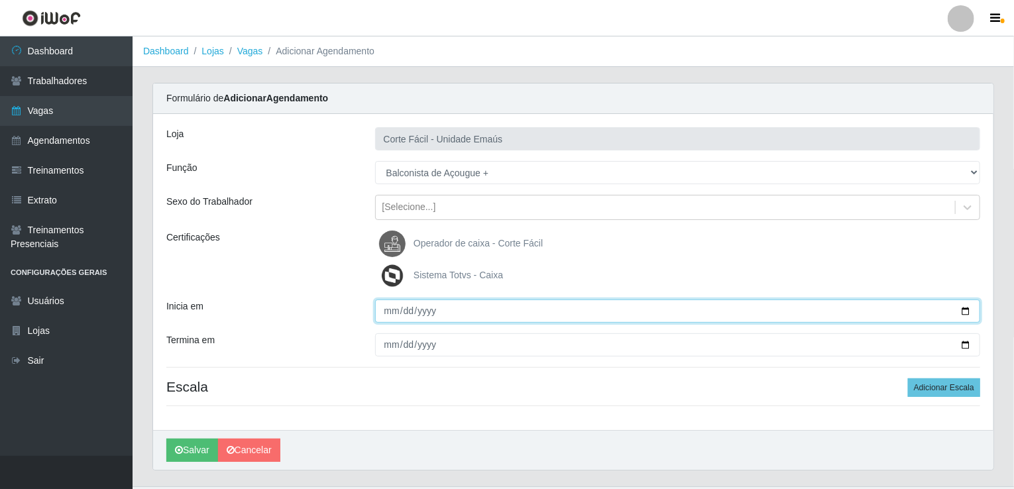
click at [389, 310] on input "Inicia em" at bounding box center [678, 311] width 606 height 23
type input "[DATE]"
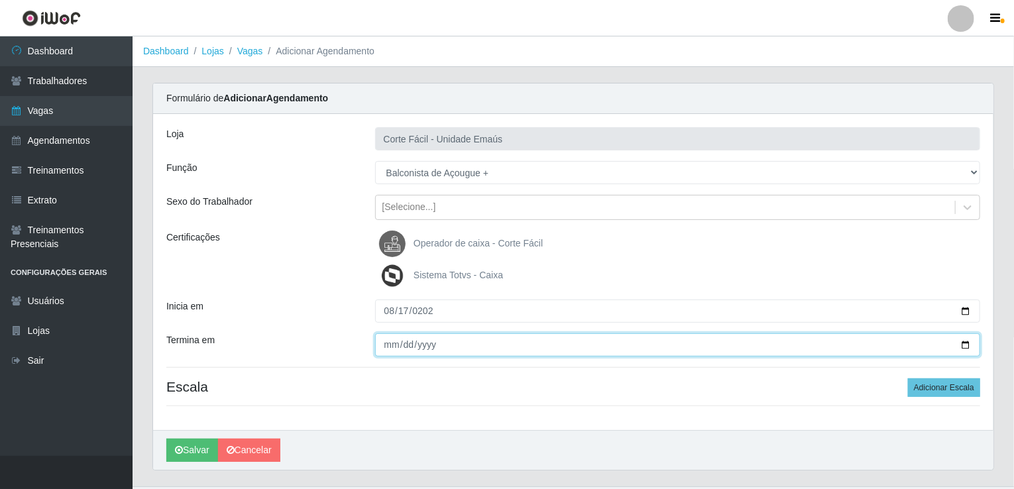
click at [387, 337] on input "Termina em" at bounding box center [678, 344] width 606 height 23
type input "[DATE]"
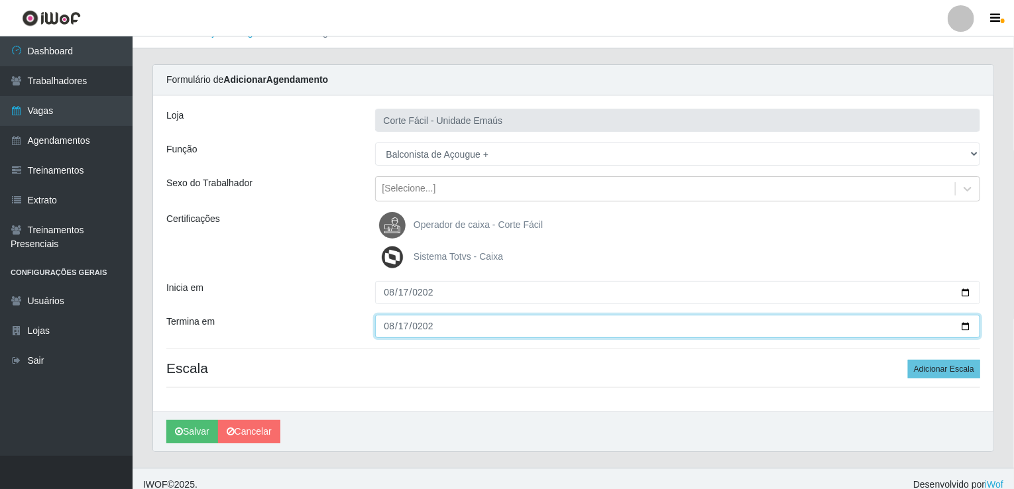
scroll to position [29, 0]
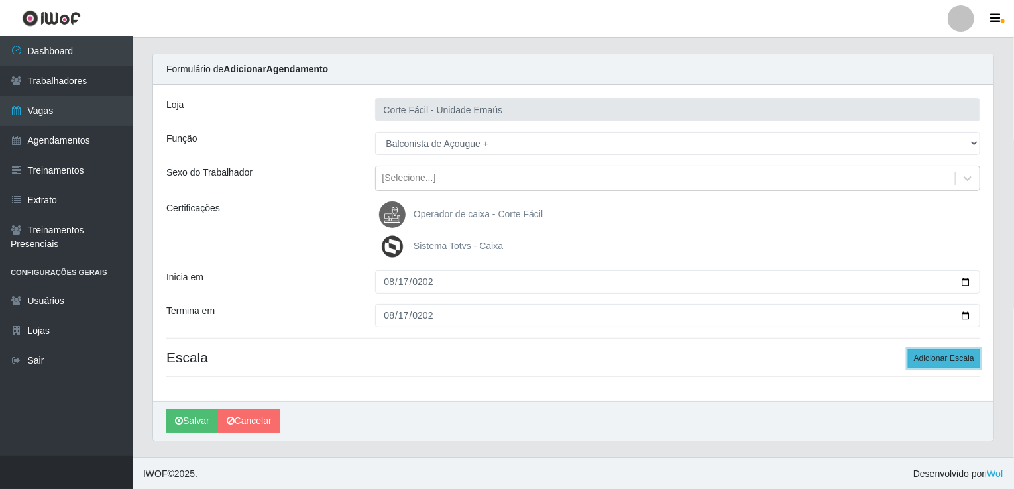
click at [957, 355] on button "Adicionar Escala" at bounding box center [944, 358] width 72 height 19
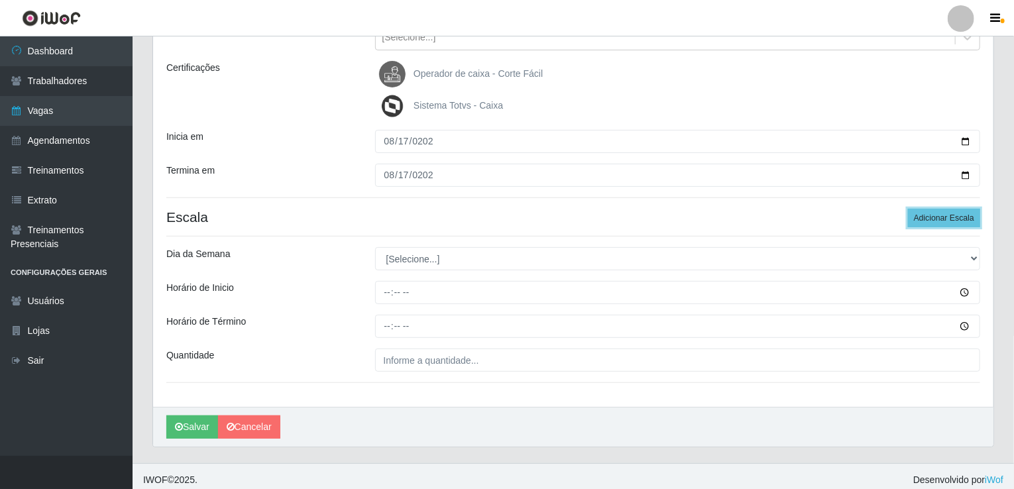
scroll to position [176, 0]
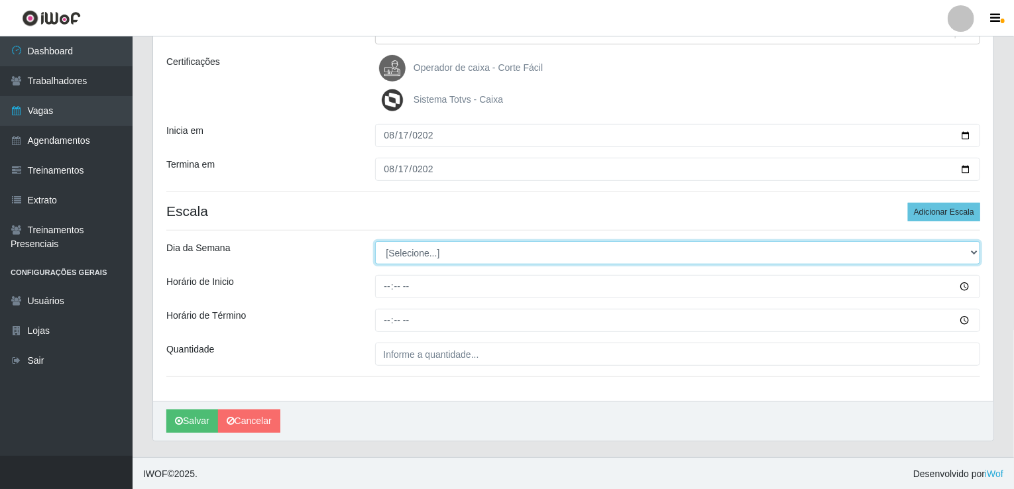
click at [398, 257] on select "[Selecione...] Segunda Terça Quarta Quinta Sexta Sábado Domingo" at bounding box center [678, 252] width 606 height 23
select select "0"
click at [375, 241] on select "[Selecione...] Segunda Terça Quarta Quinta Sexta Sábado Domingo" at bounding box center [678, 252] width 606 height 23
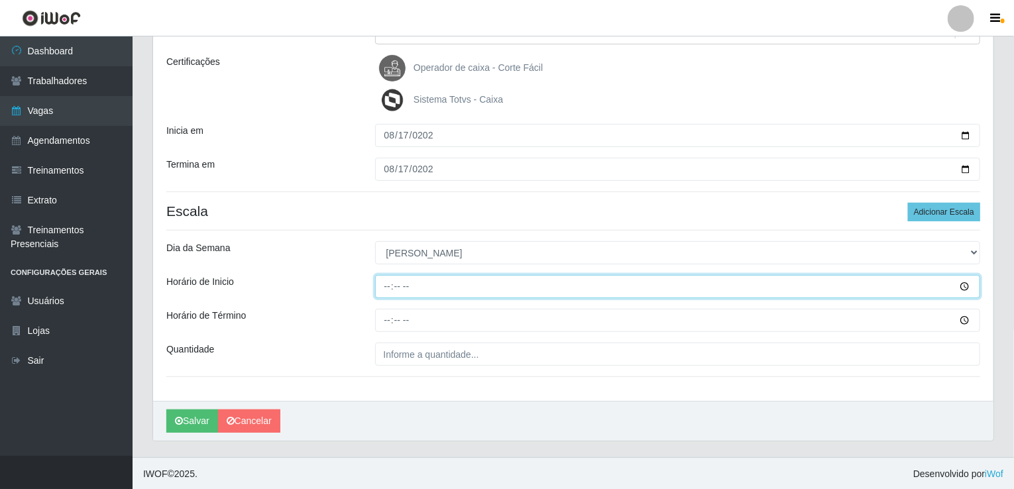
click at [389, 287] on input "Horário de Inicio" at bounding box center [678, 286] width 606 height 23
type input "08:00"
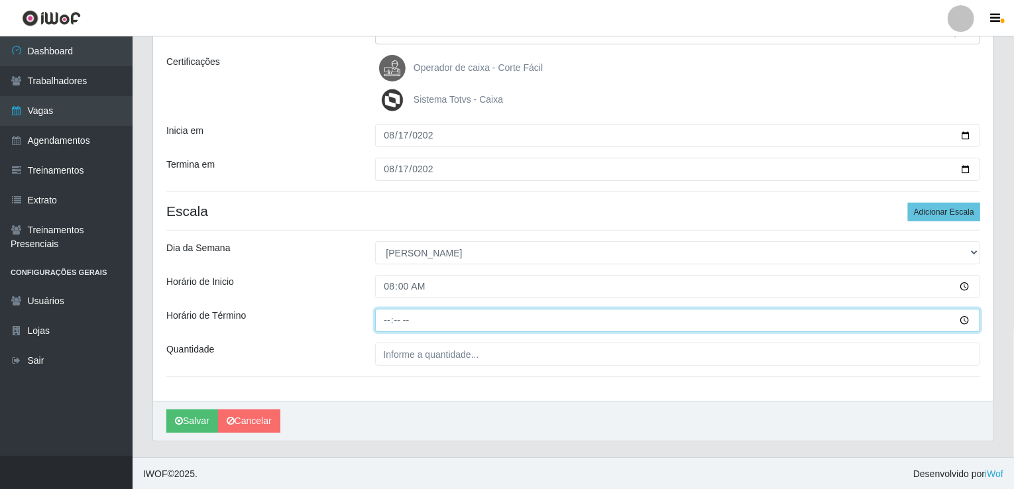
click at [388, 314] on input "Horário de Término" at bounding box center [678, 320] width 606 height 23
type input "14:00"
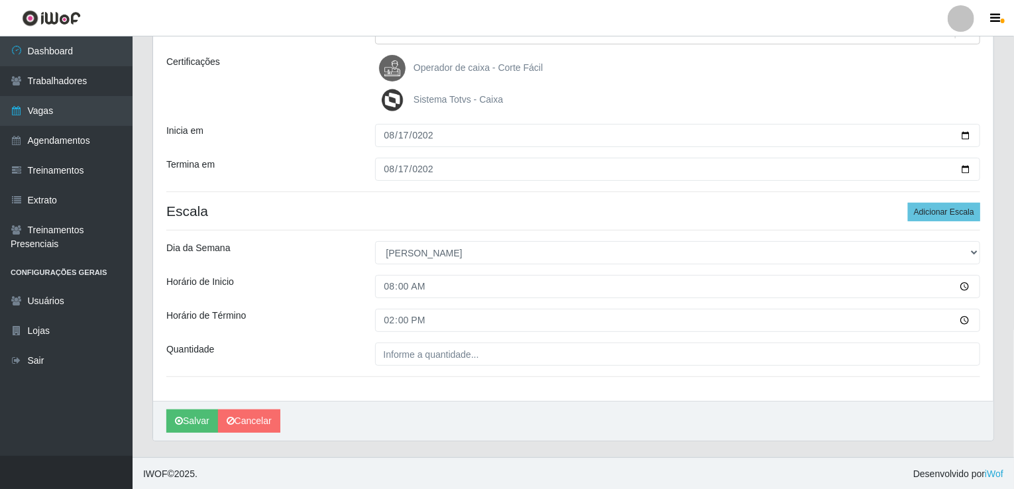
click at [403, 367] on div "Loja Corte Fácil - Unidade Emaús Função [Selecione...] ASG ASG + ASG ++ Auxilia…" at bounding box center [573, 169] width 841 height 463
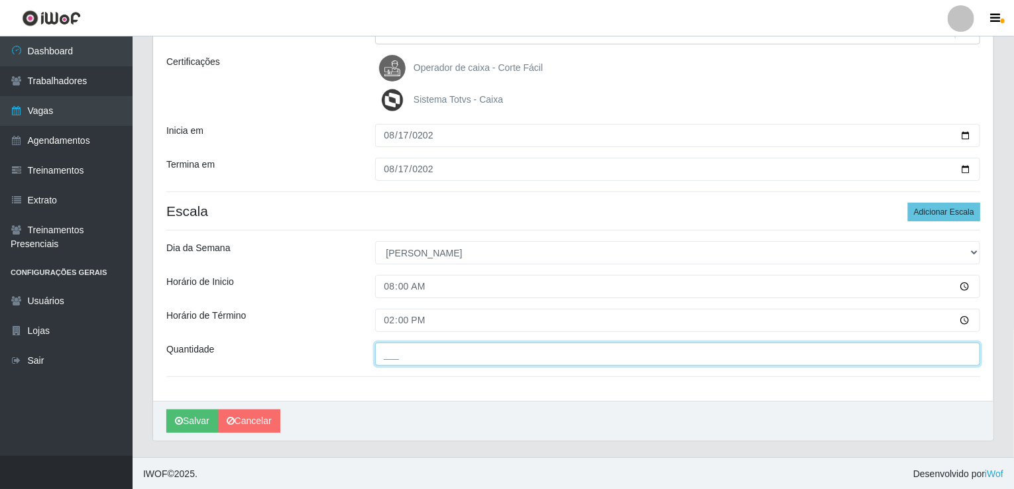
click at [408, 351] on input "___" at bounding box center [678, 354] width 606 height 23
type input "001"
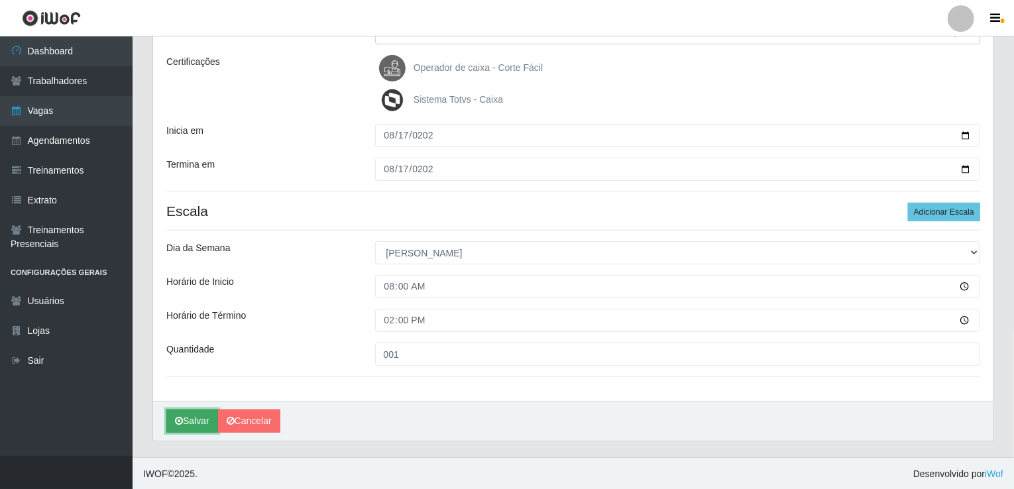
click at [185, 418] on button "Salvar" at bounding box center [192, 421] width 52 height 23
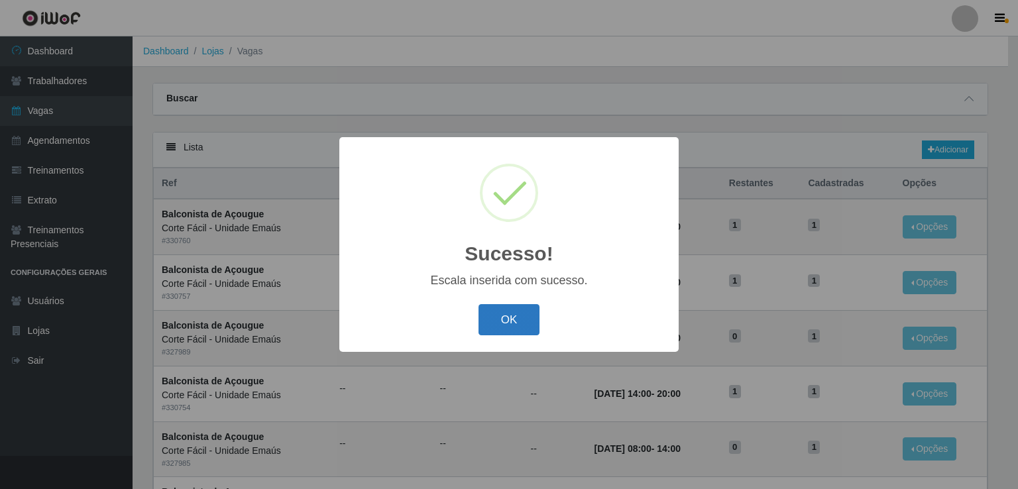
click at [528, 322] on button "OK" at bounding box center [510, 319] width 62 height 31
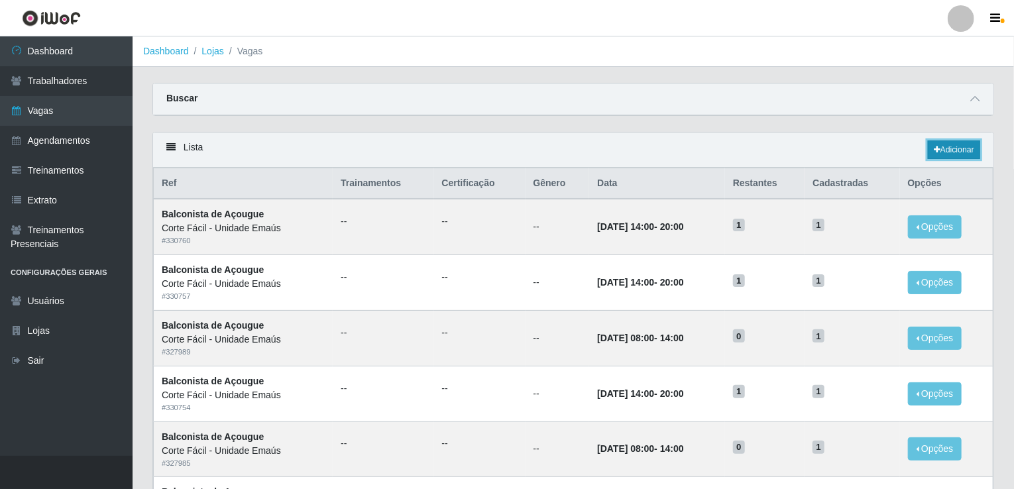
click at [948, 145] on link "Adicionar" at bounding box center [954, 150] width 52 height 19
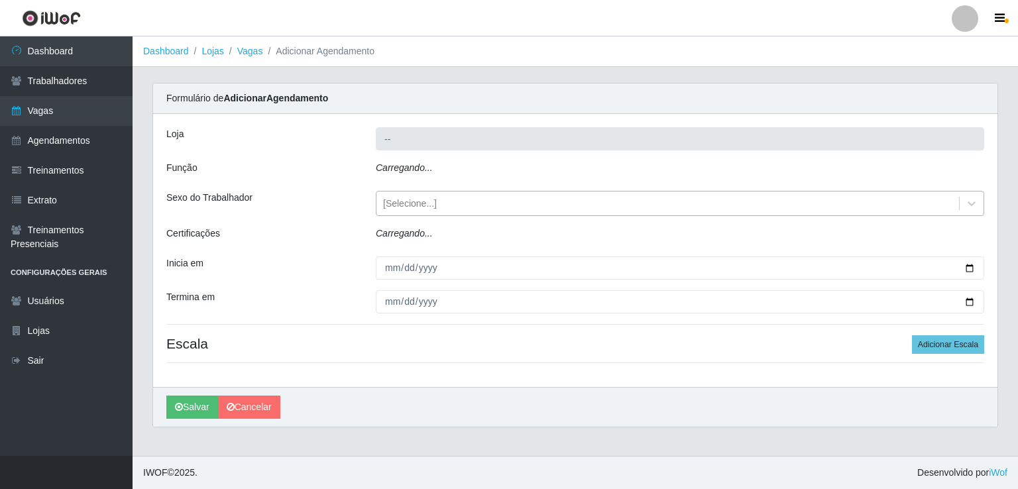
type input "Corte Fácil - Unidade Emaús"
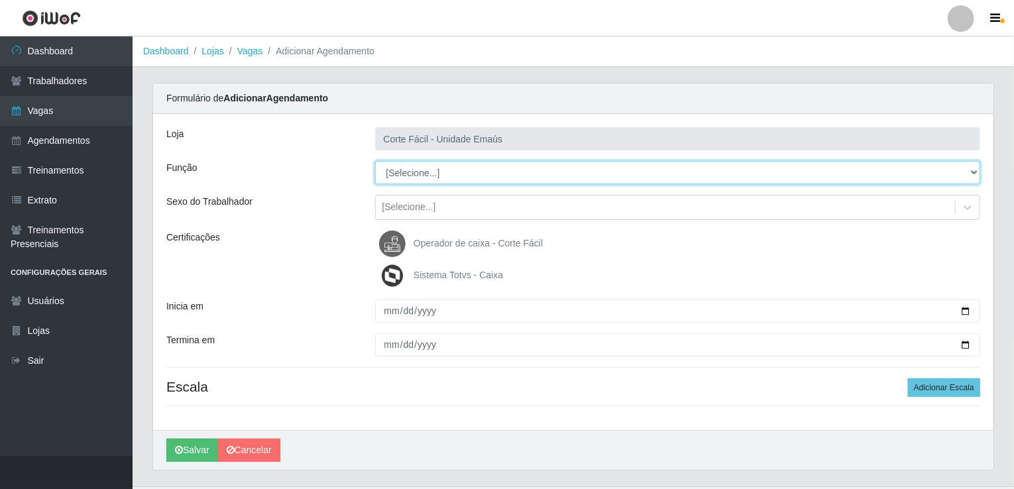
click at [433, 172] on select "[Selecione...] ASG ASG + ASG ++ Auxiliar de Cozinha Auxiliar de Cozinha + Auxil…" at bounding box center [678, 172] width 606 height 23
select select "124"
click at [375, 161] on select "[Selecione...] ASG ASG + ASG ++ Auxiliar de Cozinha Auxiliar de Cozinha + Auxil…" at bounding box center [678, 172] width 606 height 23
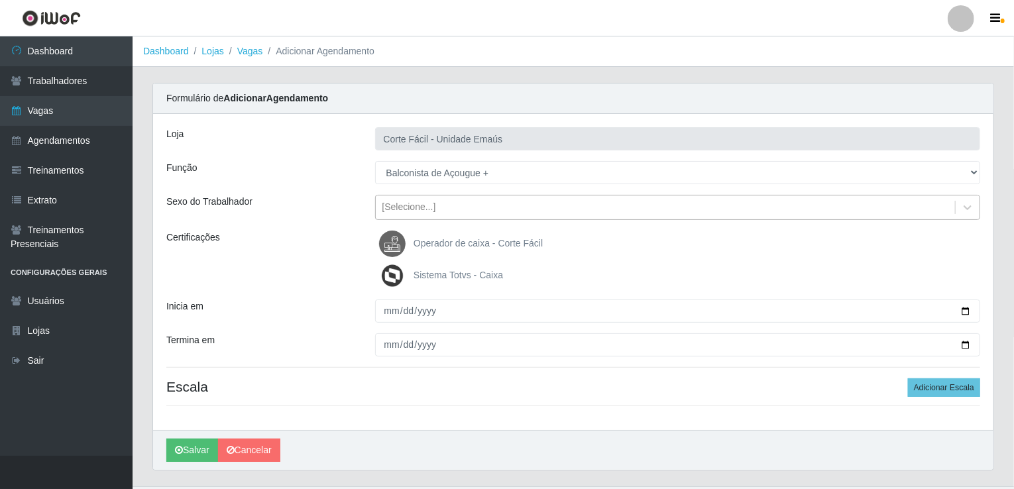
click at [422, 206] on div "[Selecione...]" at bounding box center [410, 208] width 54 height 14
click at [270, 248] on div "Certificações" at bounding box center [260, 260] width 209 height 58
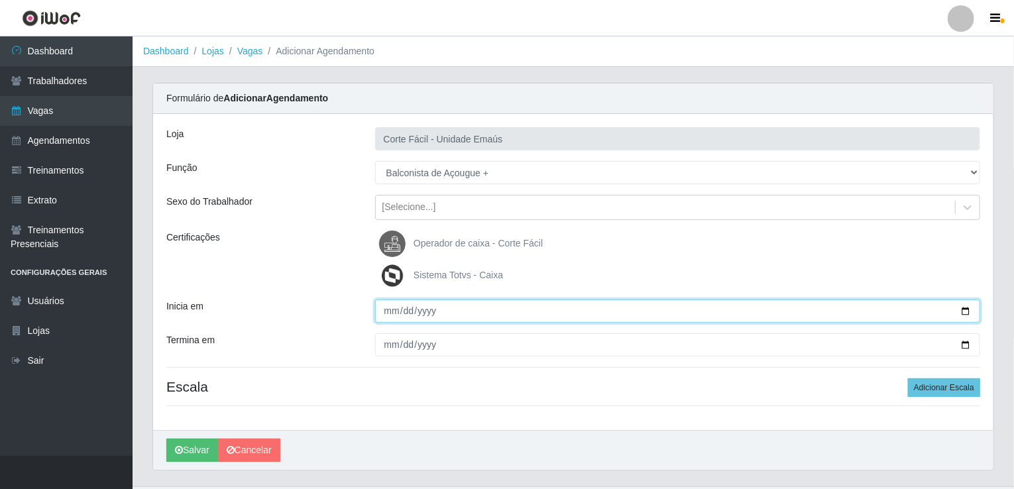
click at [394, 312] on input "Inicia em" at bounding box center [678, 311] width 606 height 23
type input "[DATE]"
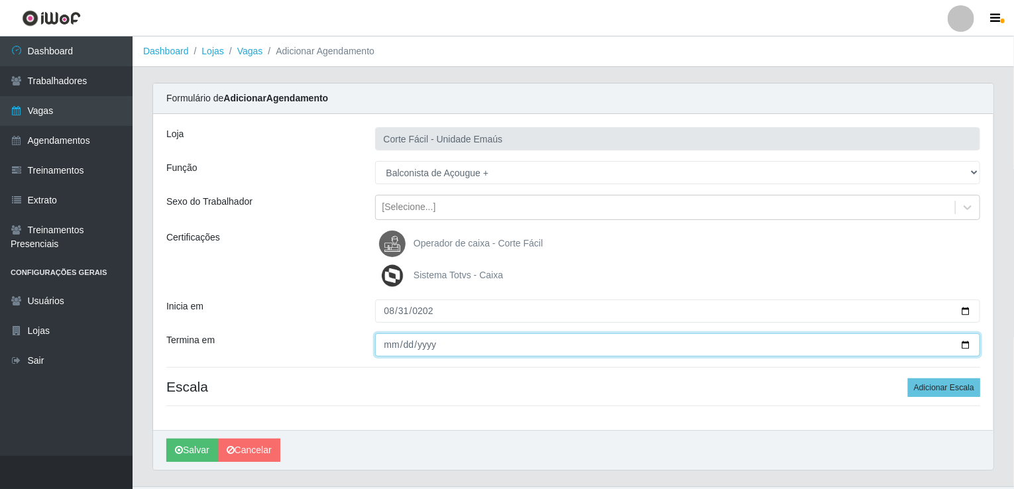
click at [388, 337] on input "Termina em" at bounding box center [678, 344] width 606 height 23
type input "[DATE]"
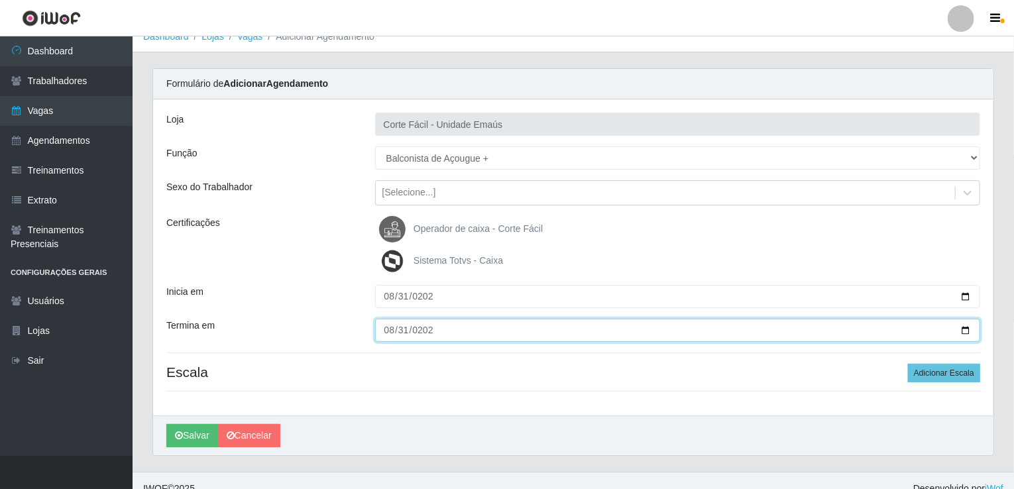
scroll to position [29, 0]
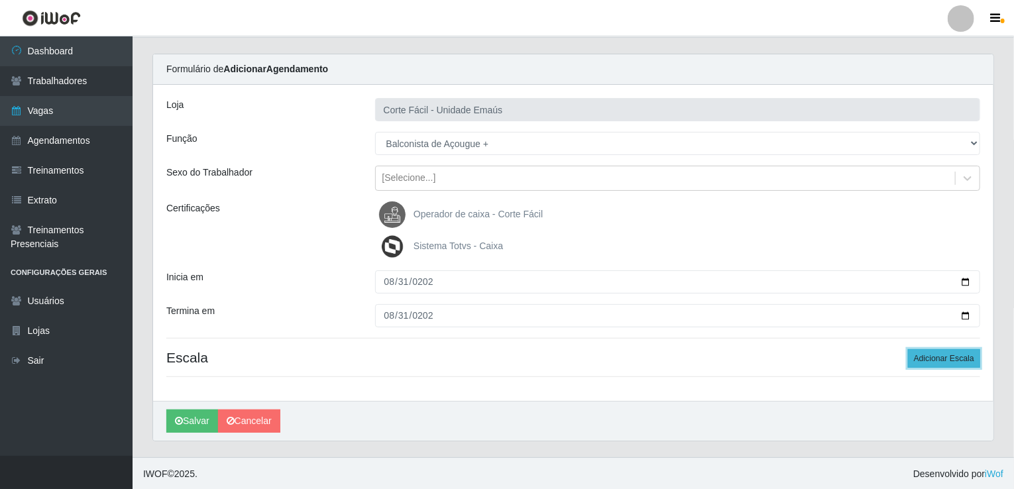
click at [927, 363] on button "Adicionar Escala" at bounding box center [944, 358] width 72 height 19
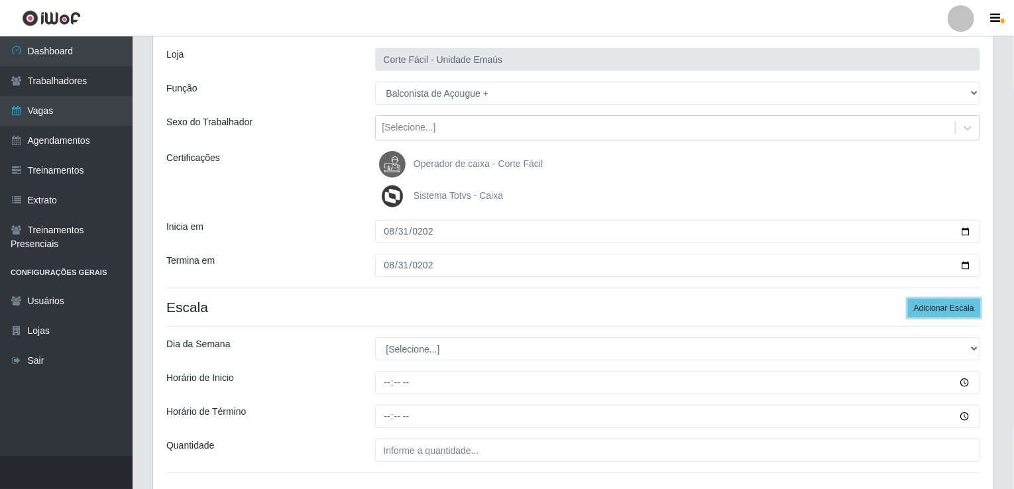
scroll to position [176, 0]
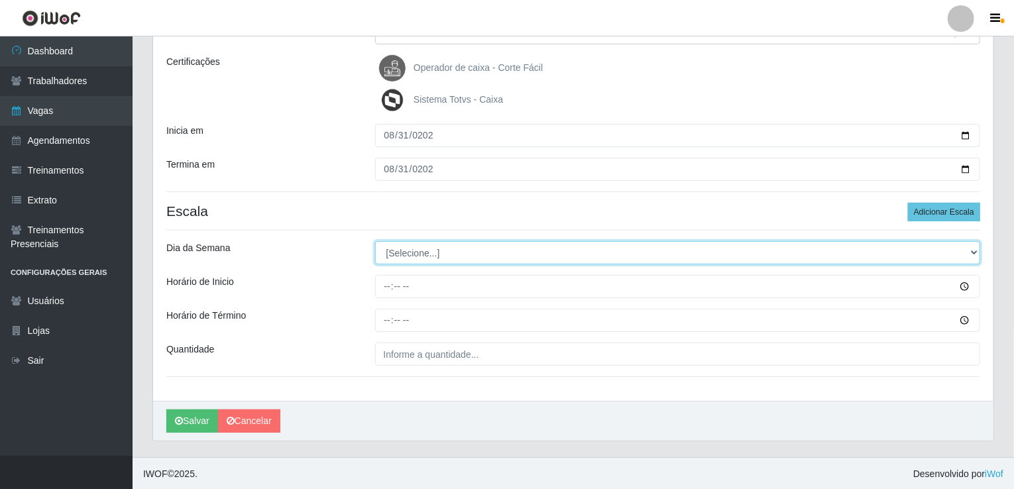
click at [477, 250] on select "[Selecione...] Segunda Terça Quarta Quinta Sexta Sábado Domingo" at bounding box center [678, 252] width 606 height 23
select select "0"
click at [375, 241] on select "[Selecione...] Segunda Terça Quarta Quinta Sexta Sábado Domingo" at bounding box center [678, 252] width 606 height 23
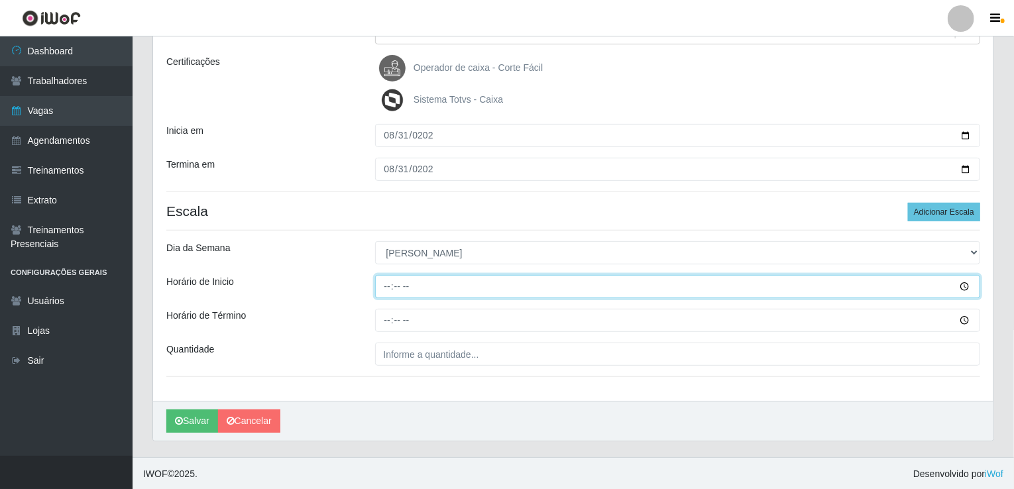
click at [383, 295] on input "Horário de Inicio" at bounding box center [678, 286] width 606 height 23
type input "08:00"
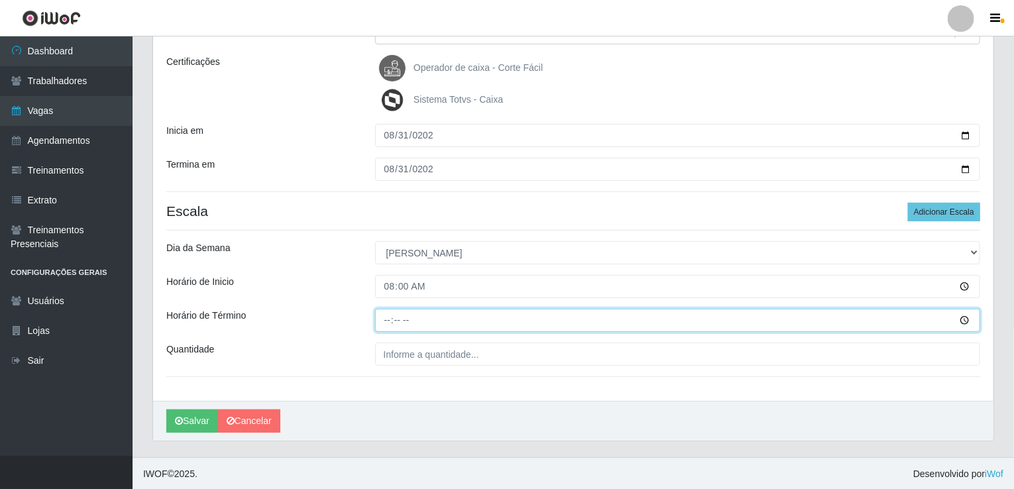
click at [387, 312] on input "Horário de Término" at bounding box center [678, 320] width 606 height 23
type input "14:00"
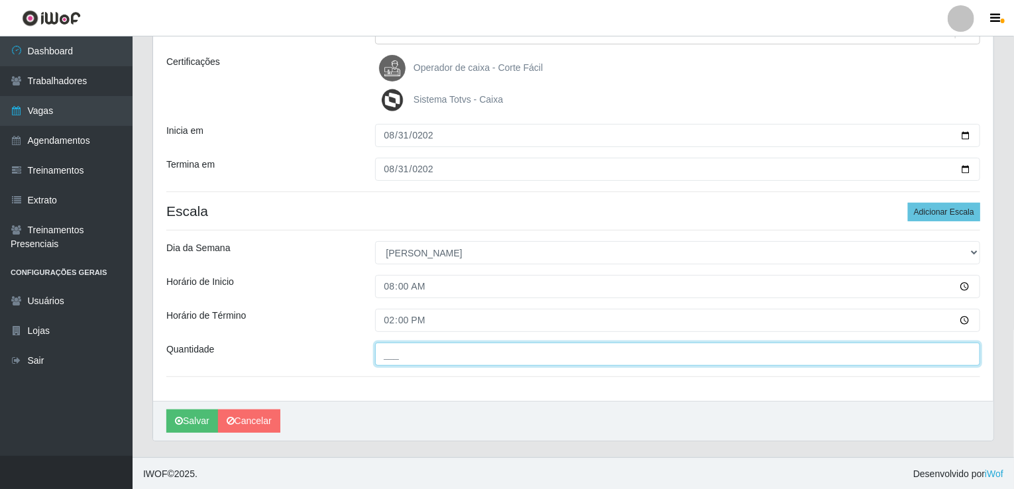
click at [416, 360] on input "___" at bounding box center [678, 354] width 606 height 23
type input "001"
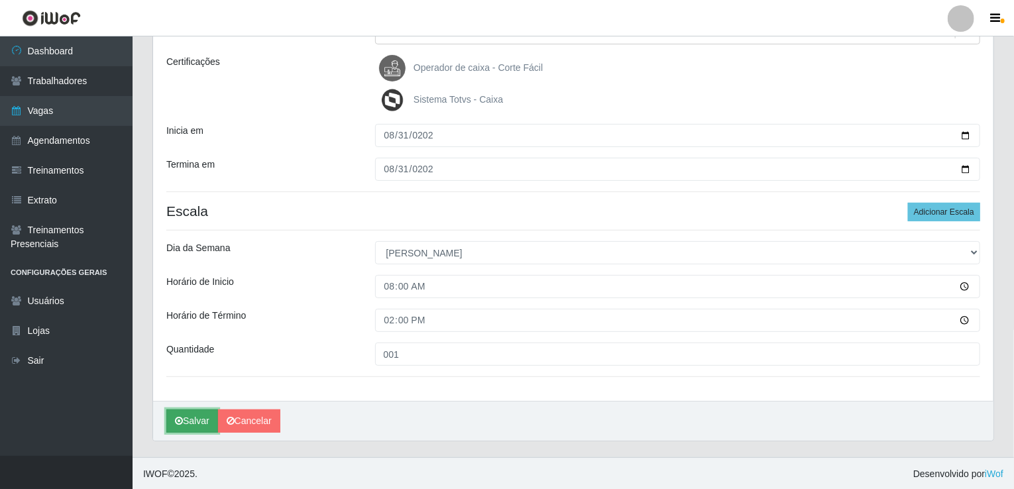
click at [202, 413] on button "Salvar" at bounding box center [192, 421] width 52 height 23
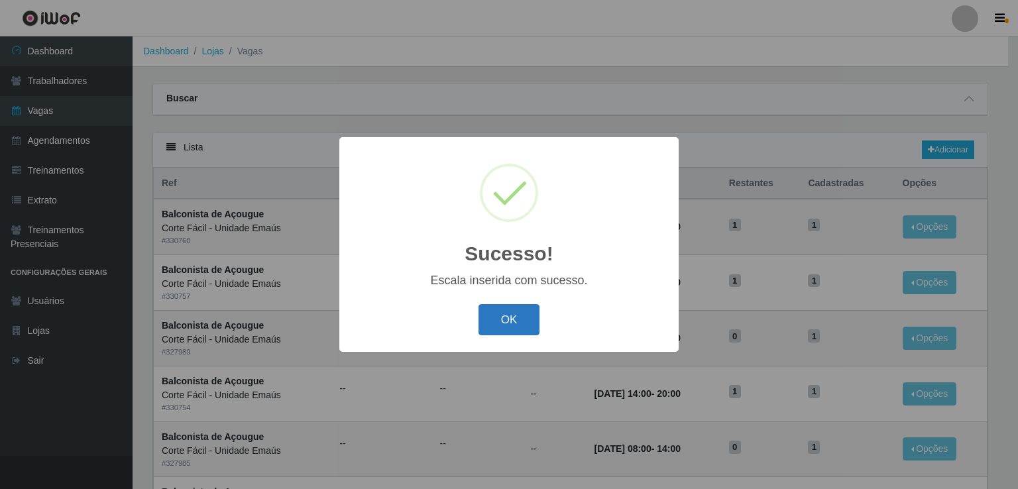
click at [504, 316] on button "OK" at bounding box center [510, 319] width 62 height 31
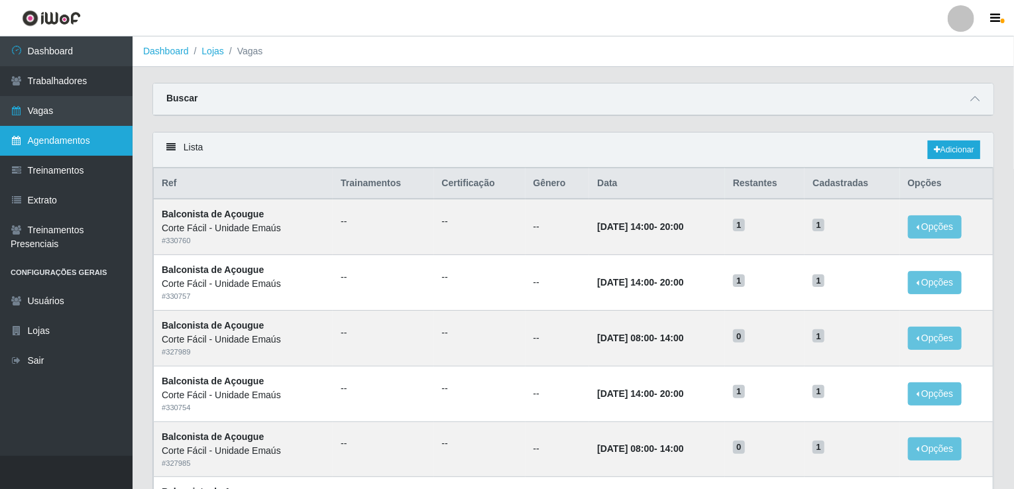
click at [87, 137] on link "Agendamentos" at bounding box center [66, 141] width 133 height 30
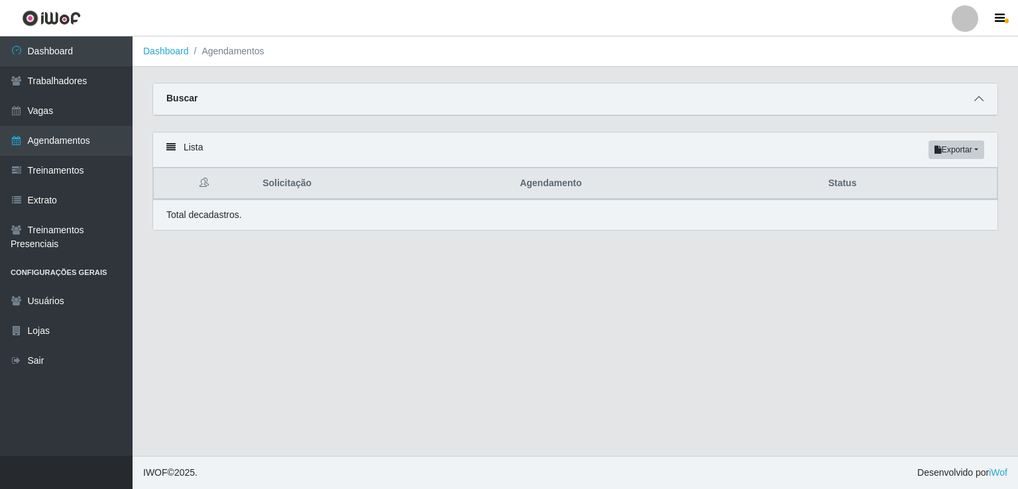
click at [978, 98] on icon at bounding box center [979, 98] width 9 height 9
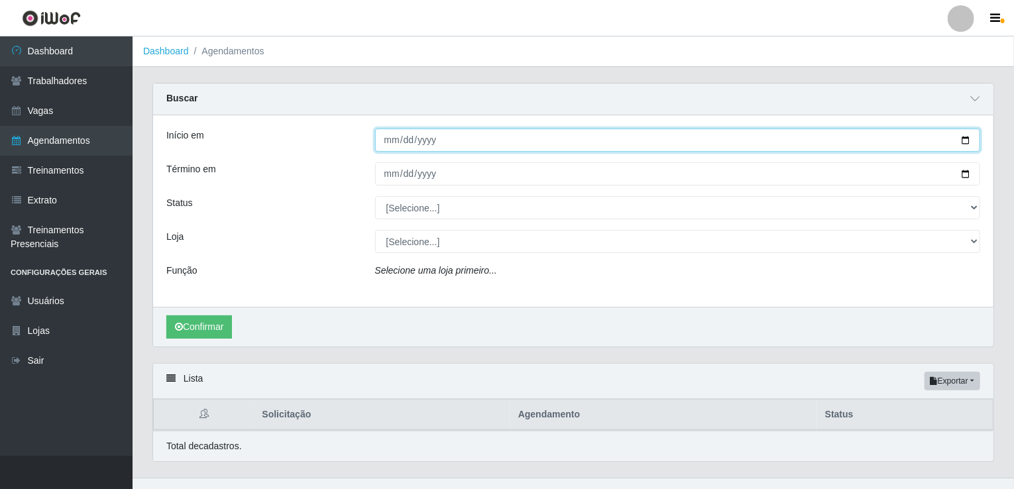
click at [387, 146] on input "Início em" at bounding box center [678, 140] width 606 height 23
type input "[DATE]"
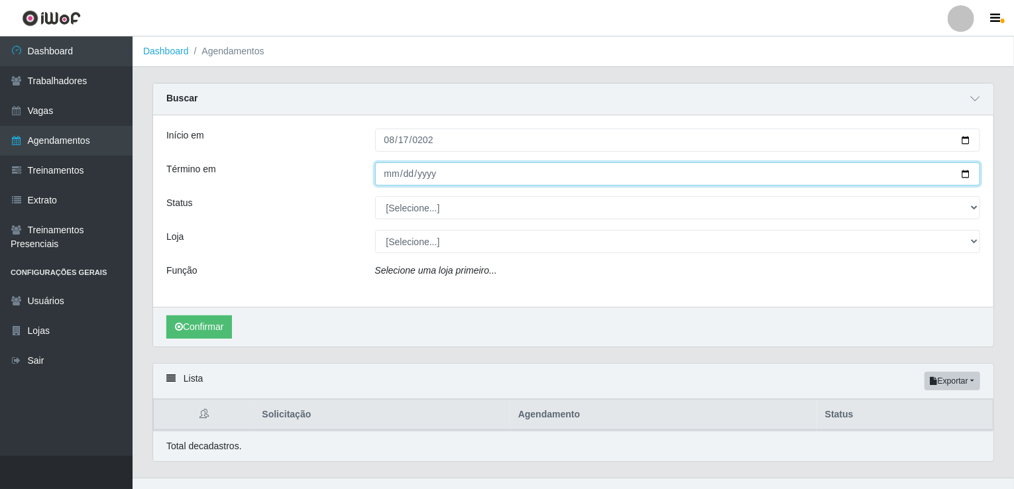
click at [378, 170] on input "Término em" at bounding box center [678, 173] width 606 height 23
type input "[DATE]"
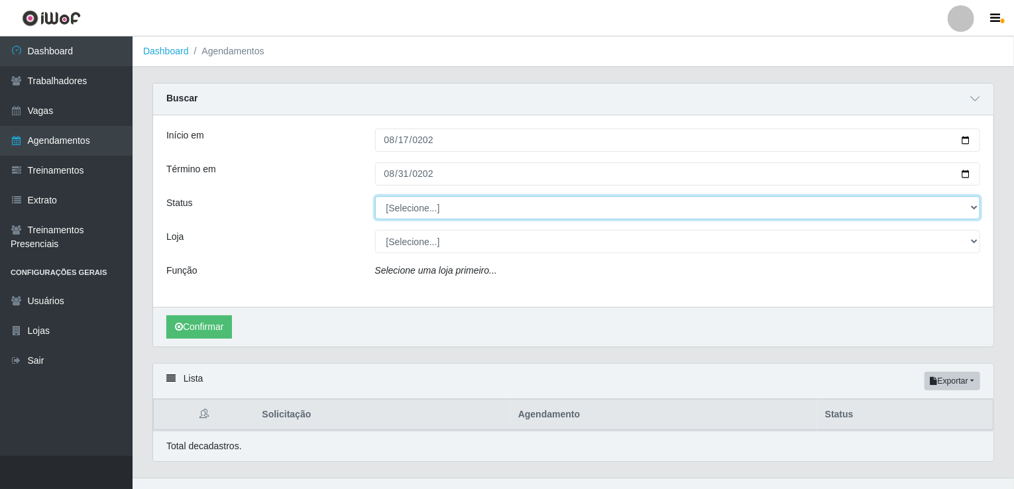
click at [457, 203] on select "[Selecione...] AGENDADO AGUARDANDO LIBERAR EM ANDAMENTO EM REVISÃO FINALIZADO C…" at bounding box center [678, 207] width 606 height 23
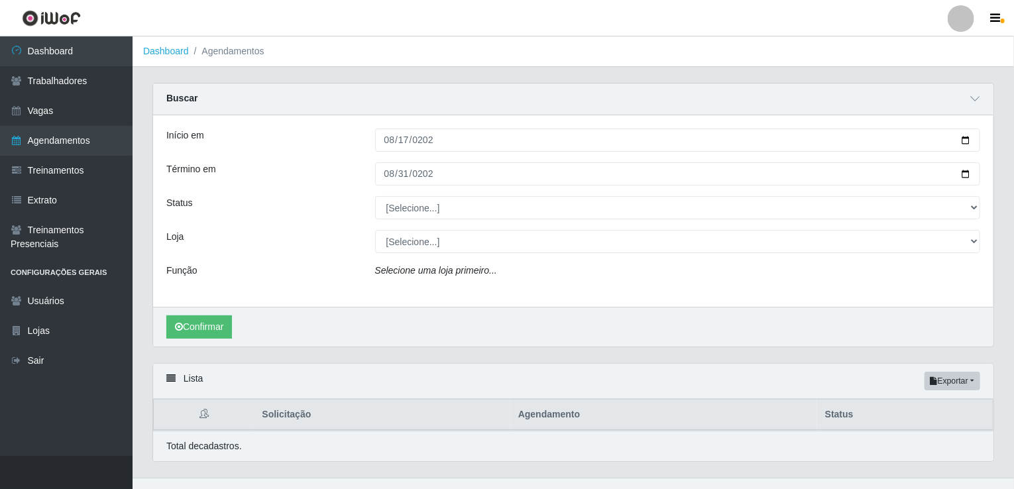
click at [224, 243] on div "Loja" at bounding box center [260, 241] width 209 height 23
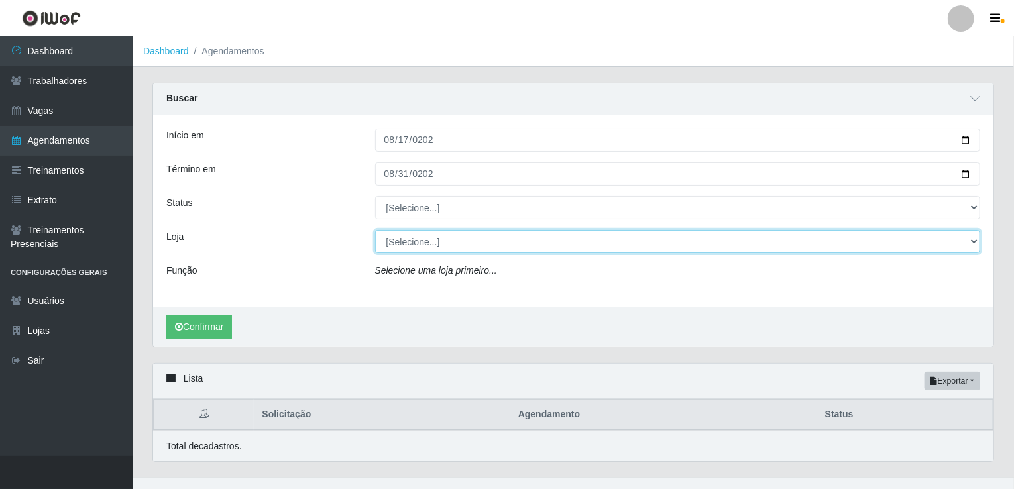
click at [432, 245] on select "[Selecione...] Corte Fácil - Unidade Emaús Corte Fácil - Unidade Planalto" at bounding box center [678, 241] width 606 height 23
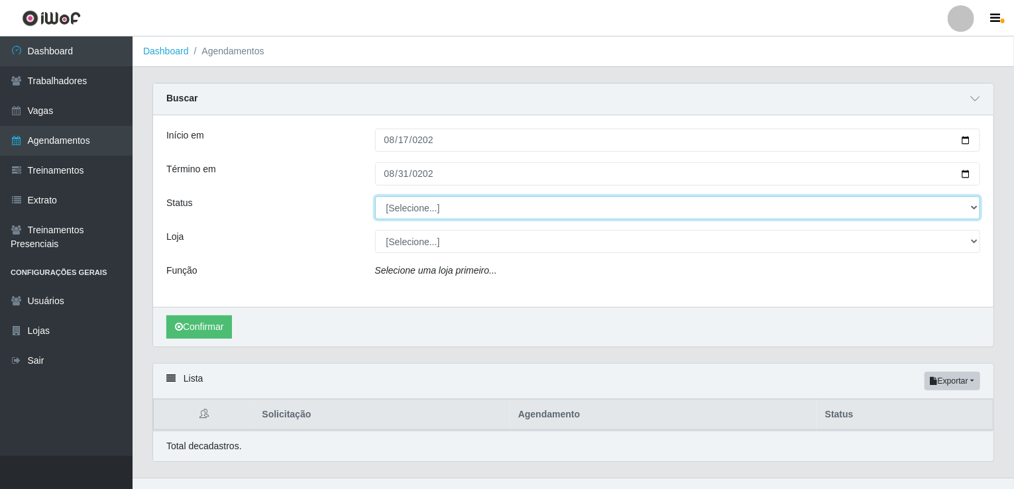
click at [442, 209] on select "[Selecione...] AGENDADO AGUARDANDO LIBERAR EM ANDAMENTO EM REVISÃO FINALIZADO C…" at bounding box center [678, 207] width 606 height 23
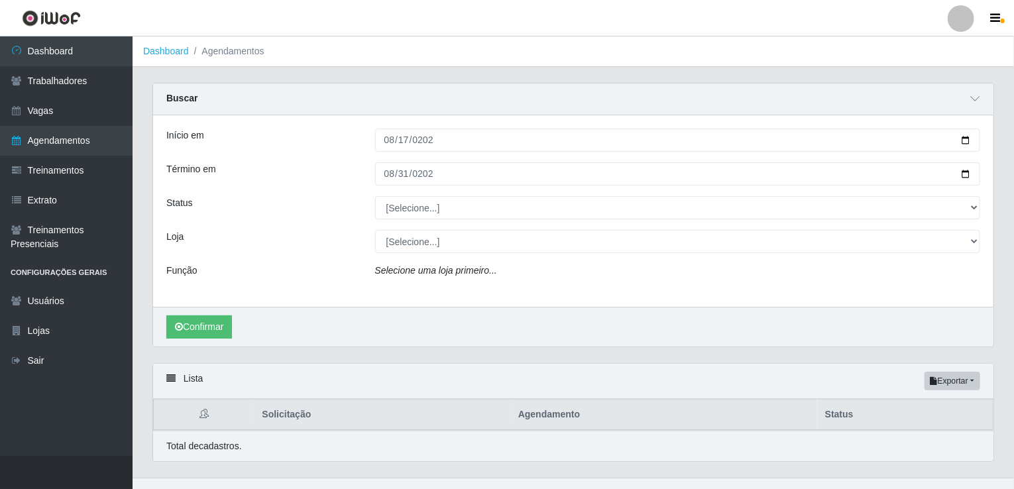
click at [288, 247] on div "Loja" at bounding box center [260, 241] width 209 height 23
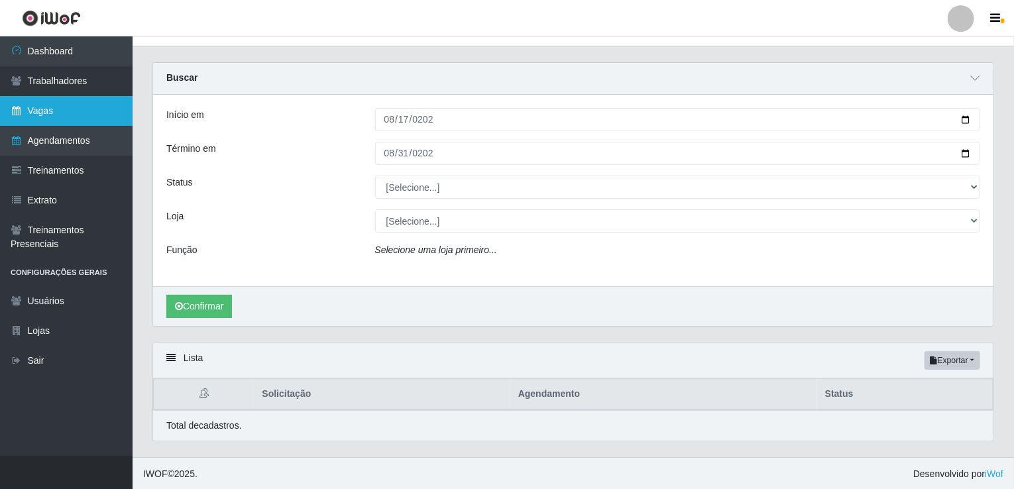
click at [88, 117] on link "Vagas" at bounding box center [66, 111] width 133 height 30
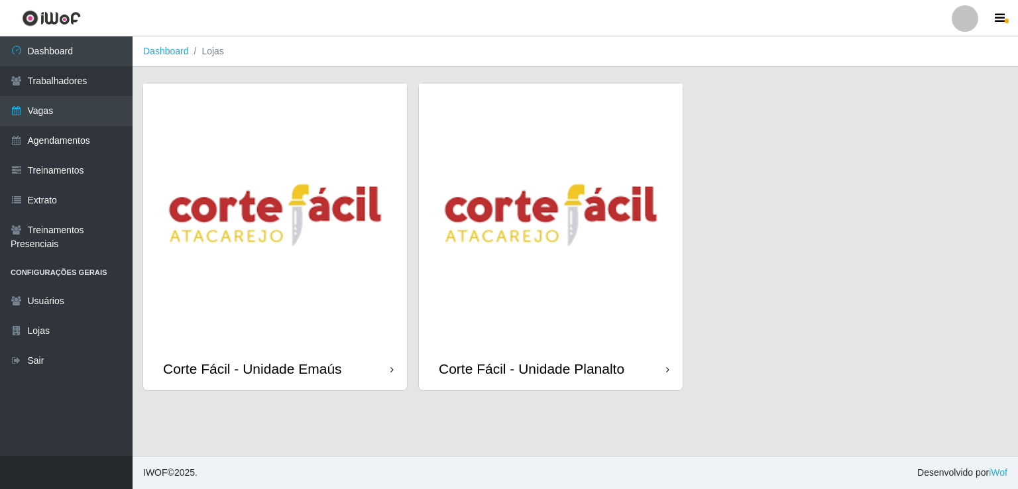
click at [289, 322] on img at bounding box center [275, 216] width 264 height 264
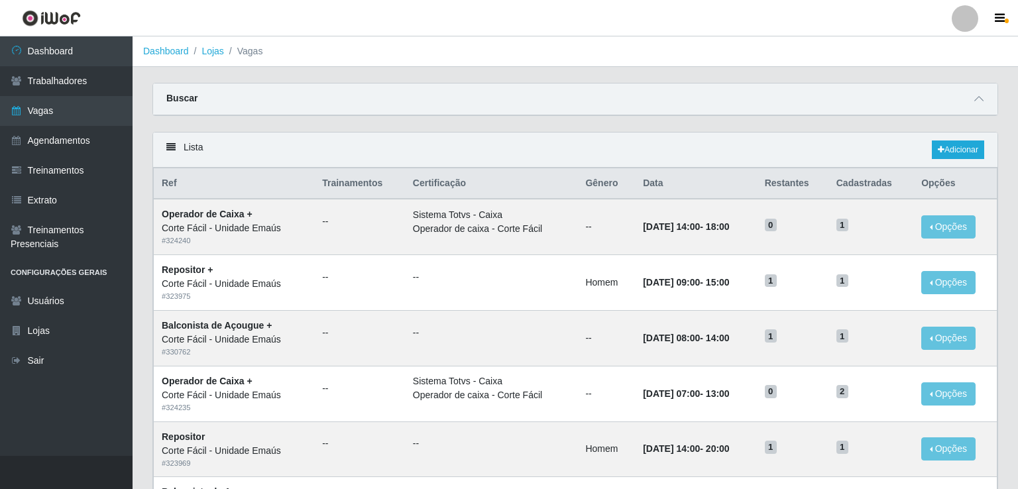
click at [967, 97] on div "Buscar" at bounding box center [575, 100] width 845 height 32
click at [976, 99] on icon at bounding box center [975, 98] width 9 height 9
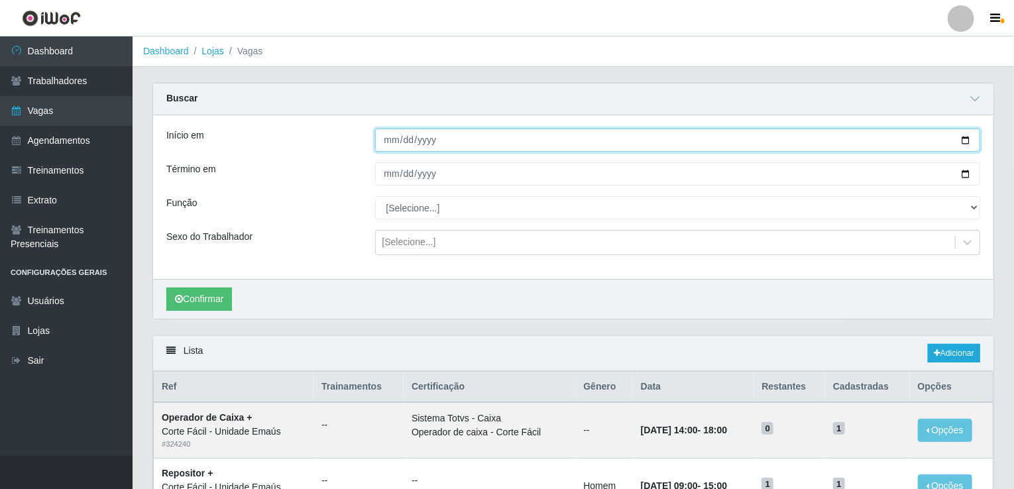
click at [390, 130] on input "Início em" at bounding box center [678, 140] width 606 height 23
type input "[PHONE_NUMBER]"
type input "[DATE]"
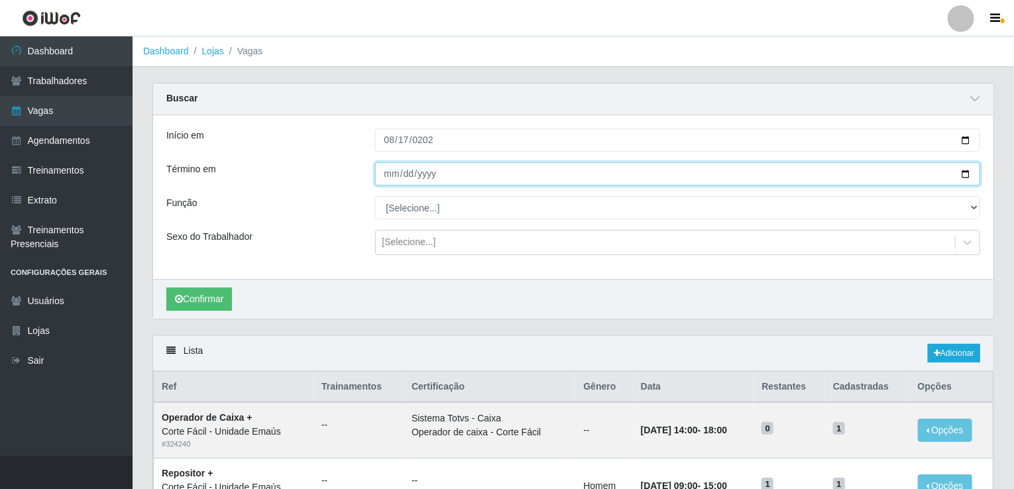
click at [390, 173] on input "Término em" at bounding box center [678, 173] width 606 height 23
type input "[DATE]"
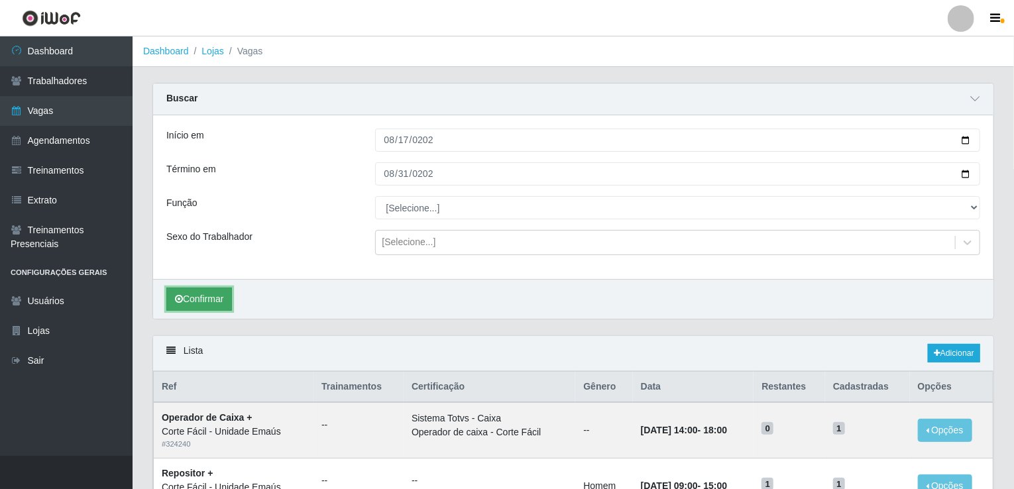
click at [204, 292] on button "Confirmar" at bounding box center [199, 299] width 66 height 23
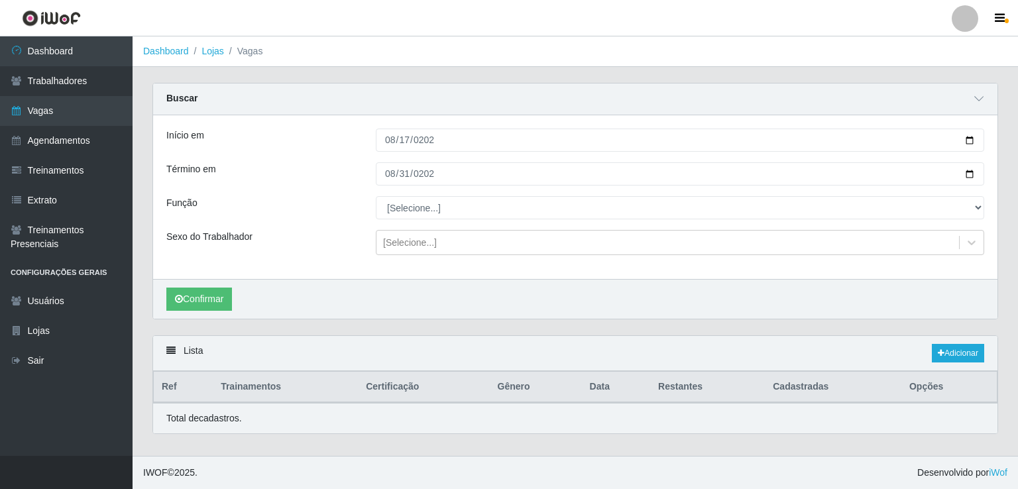
click at [398, 190] on div "Início em [DATE] Término em [DATE] Função [Selecione...] ASG ASG + ASG ++ Auxil…" at bounding box center [575, 197] width 845 height 164
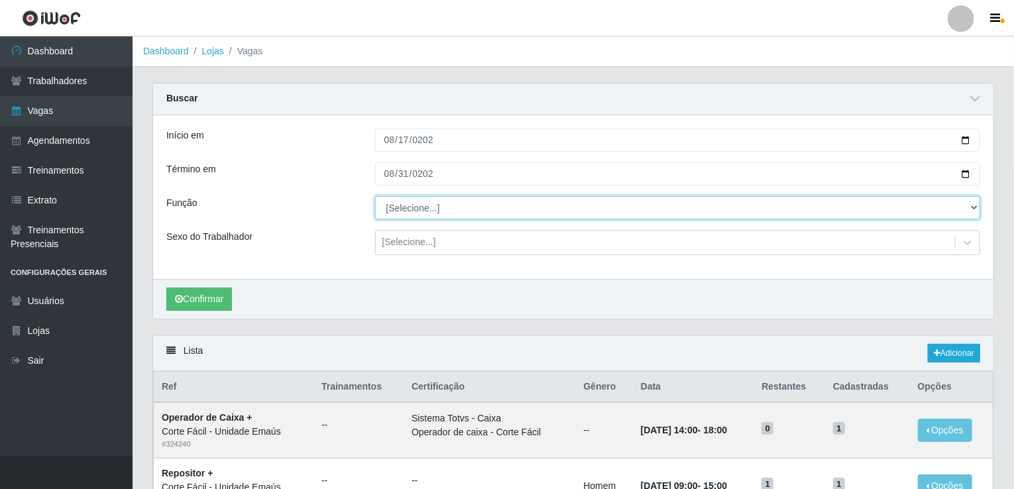
click at [398, 205] on select "[Selecione...] ASG ASG + ASG ++ Auxiliar de Cozinha Auxiliar de Cozinha + Auxil…" at bounding box center [678, 207] width 606 height 23
click at [375, 196] on select "[Selecione...] ASG ASG + ASG ++ Auxiliar de Cozinha Auxiliar de Cozinha + Auxil…" at bounding box center [678, 207] width 606 height 23
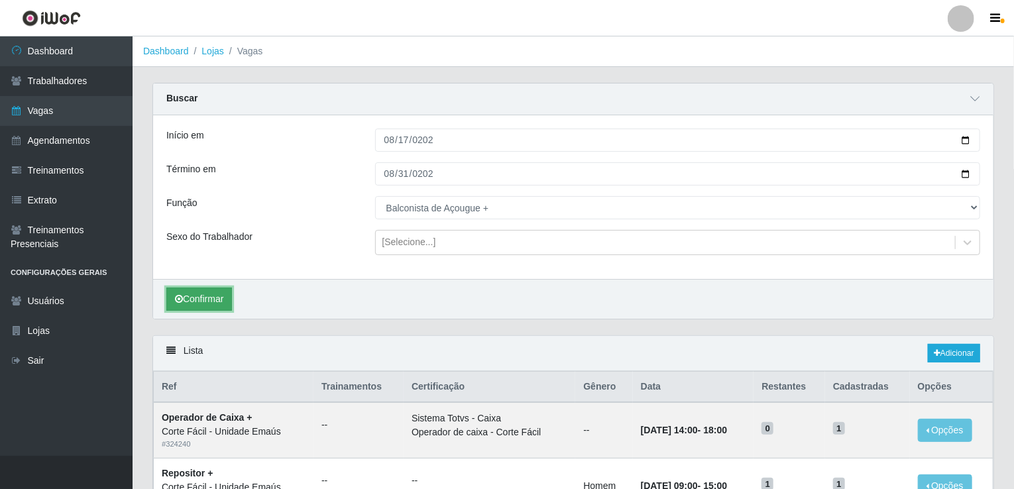
click at [206, 300] on button "Confirmar" at bounding box center [199, 299] width 66 height 23
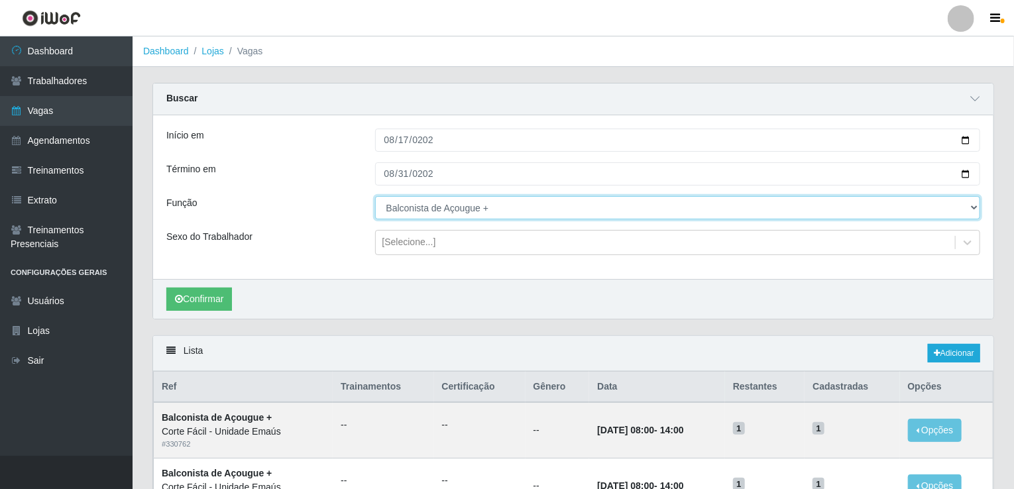
click at [452, 219] on select "[Selecione...] ASG ASG + ASG ++ Auxiliar de Cozinha Auxiliar de Cozinha + Auxil…" at bounding box center [678, 207] width 606 height 23
select select "123"
click at [375, 196] on select "[Selecione...] ASG ASG + ASG ++ Auxiliar de Cozinha Auxiliar de Cozinha + Auxil…" at bounding box center [678, 207] width 606 height 23
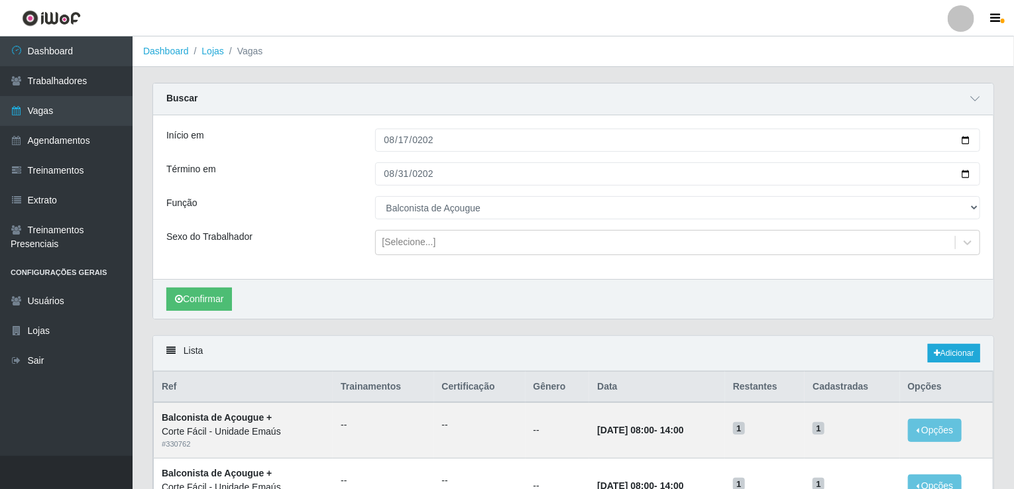
click at [159, 292] on div "Confirmar" at bounding box center [573, 299] width 841 height 40
click at [186, 292] on button "Confirmar" at bounding box center [199, 299] width 66 height 23
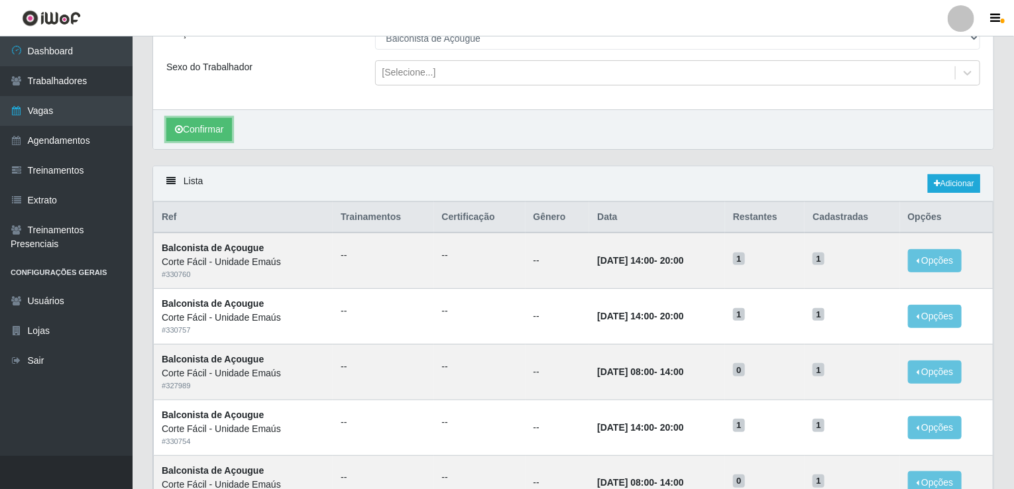
scroll to position [199, 0]
